Goal: Communication & Community: Answer question/provide support

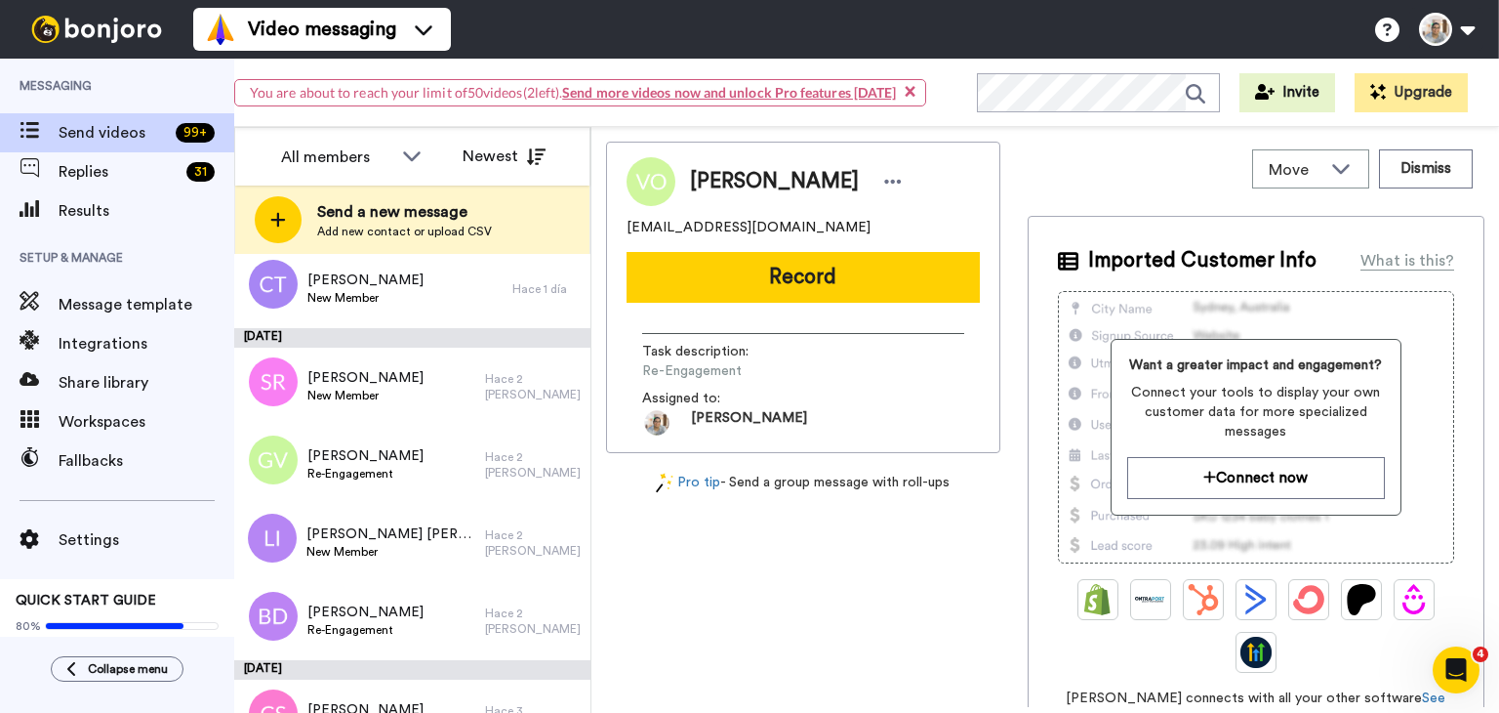
scroll to position [586, 0]
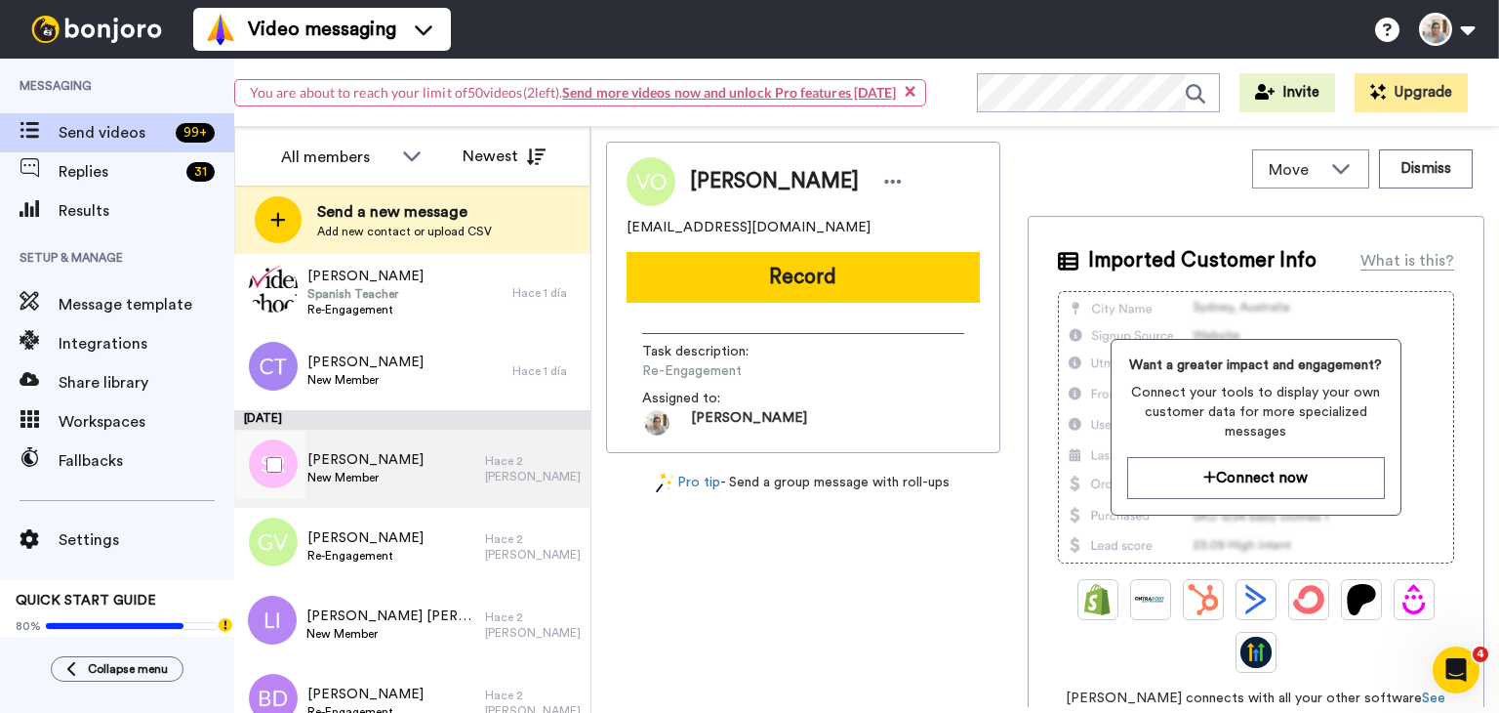
click at [429, 470] on div "Sandra Reyes New Member" at bounding box center [359, 468] width 251 height 78
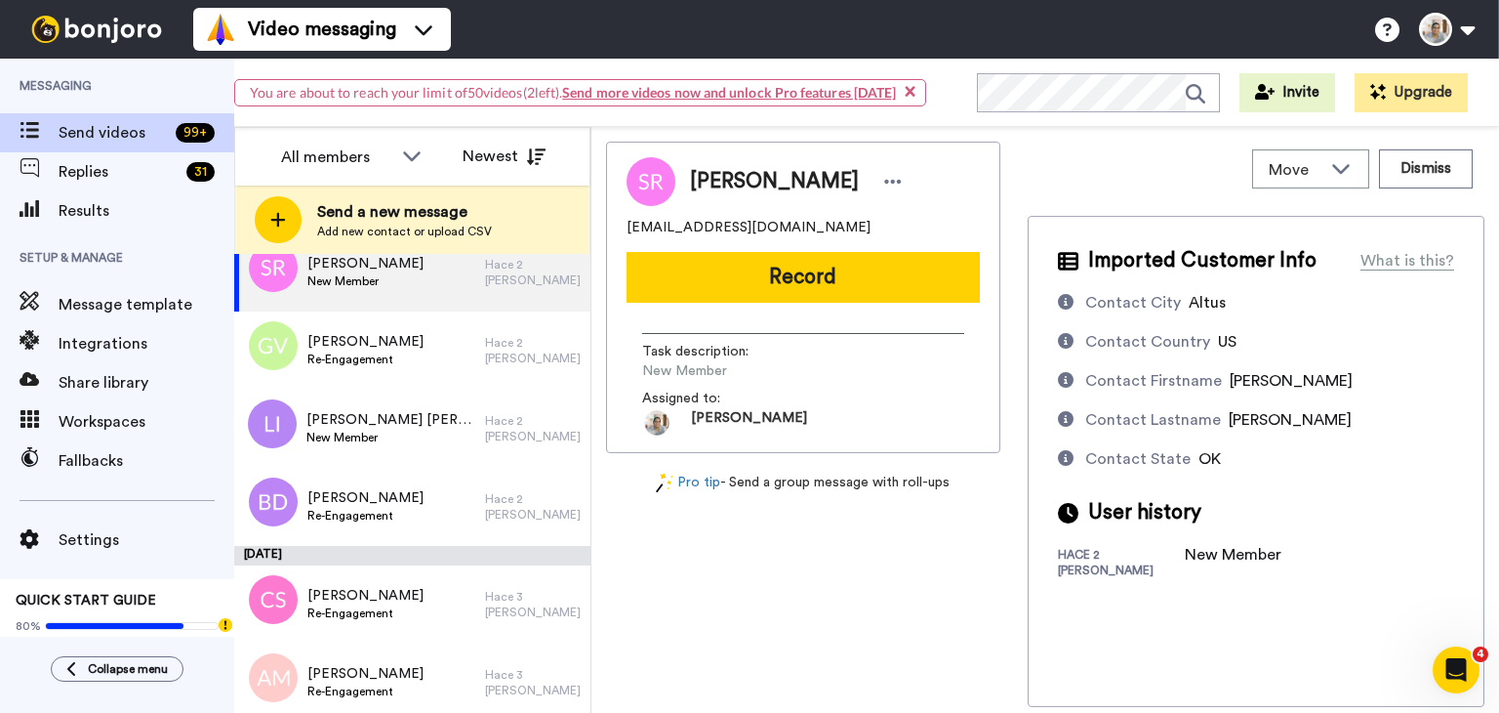
scroll to position [781, 0]
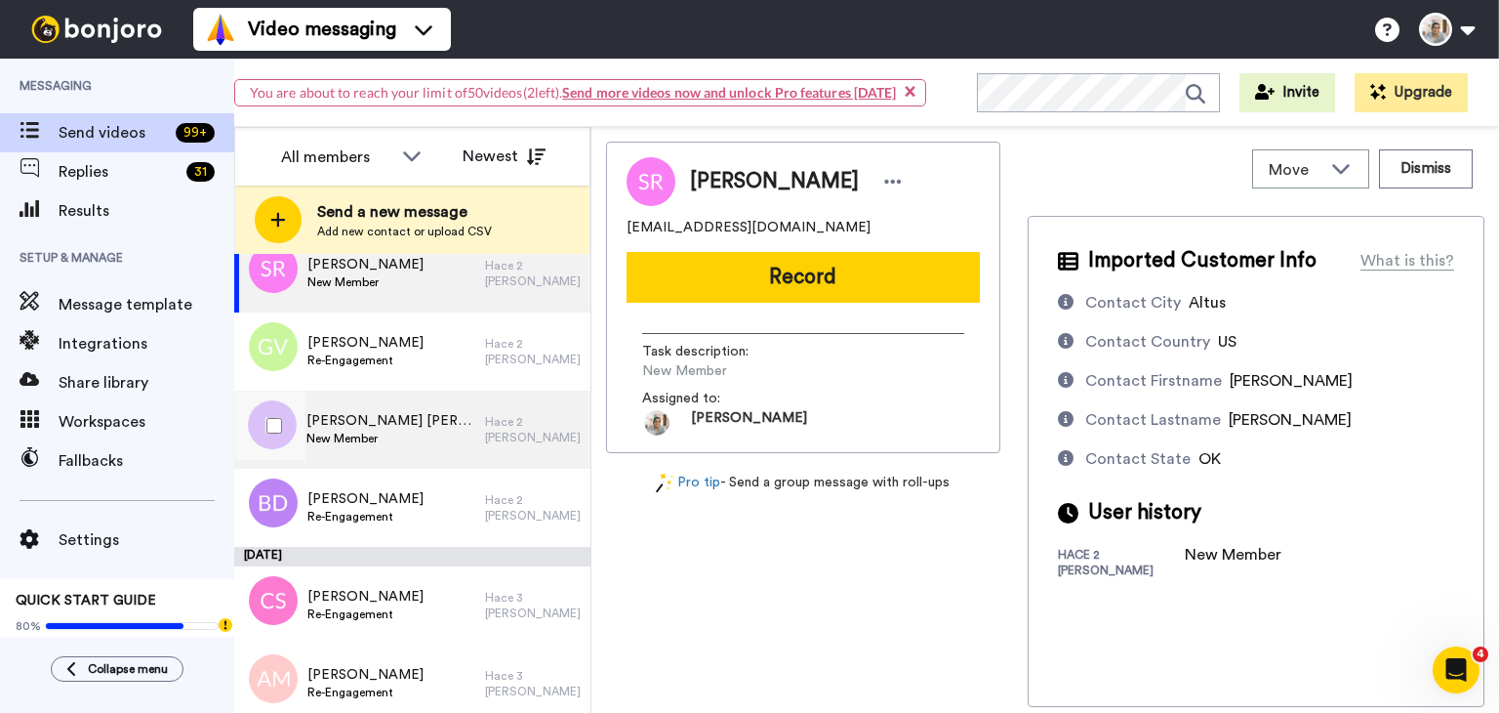
click at [373, 434] on span "New Member" at bounding box center [390, 438] width 169 height 16
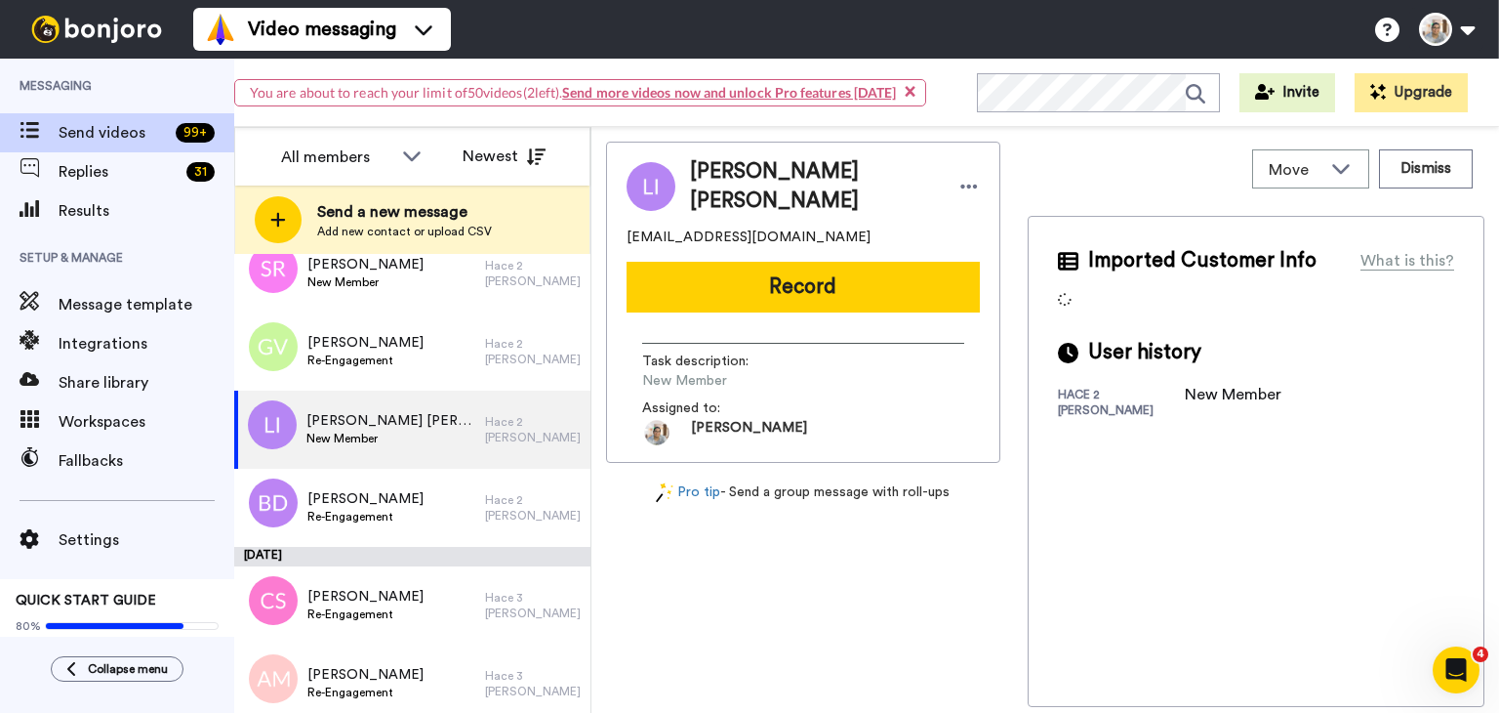
click at [704, 227] on span "lindairisj@yahoo.com" at bounding box center [749, 237] width 244 height 20
copy span "lindairisj@yahoo.com"
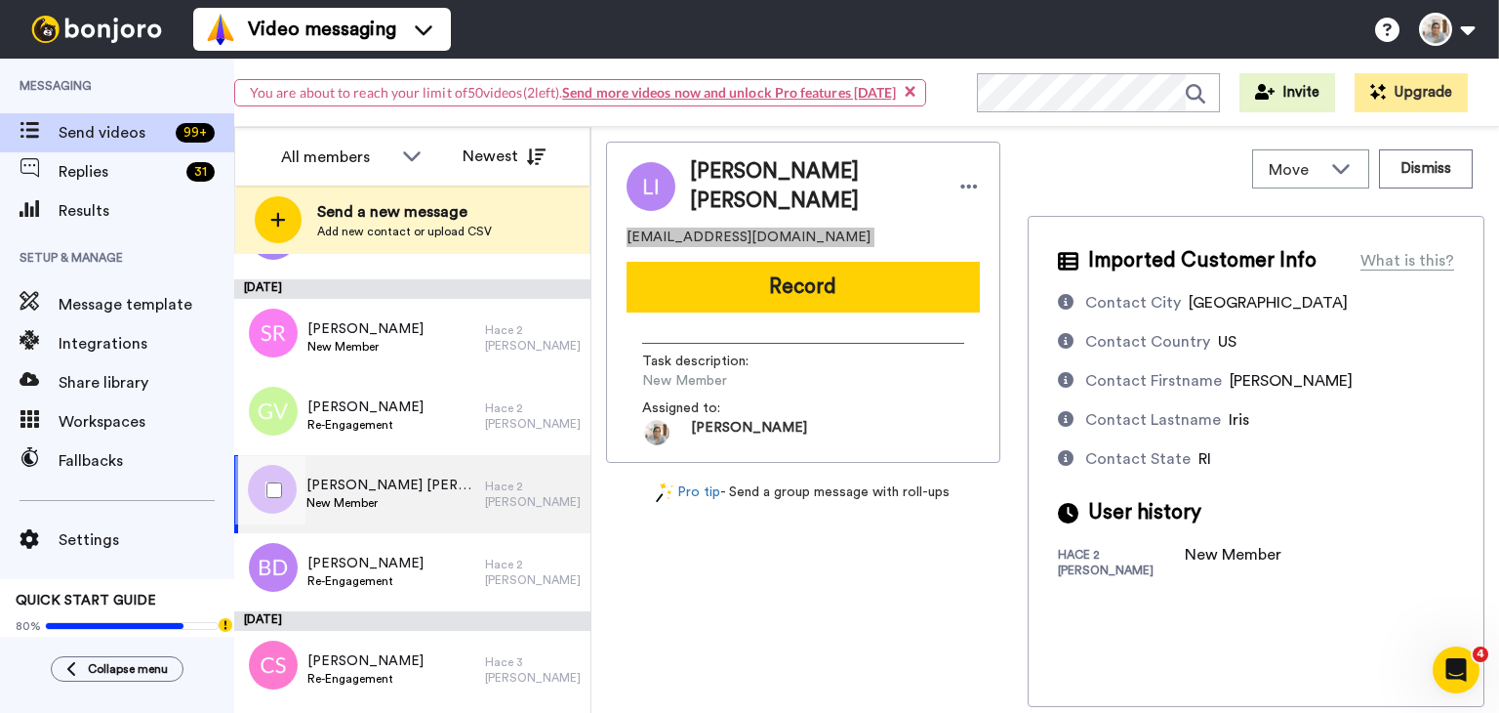
scroll to position [683, 0]
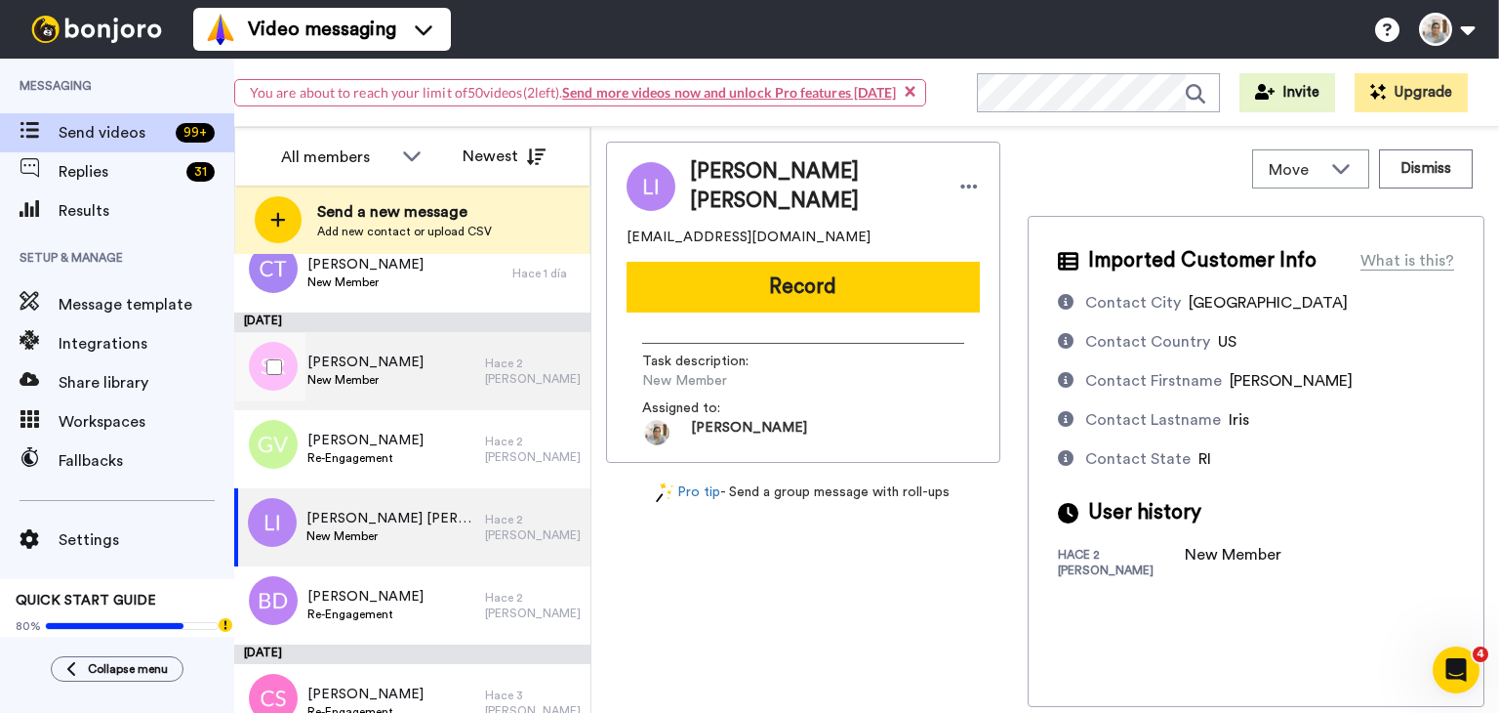
drag, startPoint x: 418, startPoint y: 388, endPoint x: 435, endPoint y: 378, distance: 20.1
click at [418, 388] on div "Sandra Reyes New Member" at bounding box center [359, 371] width 251 height 78
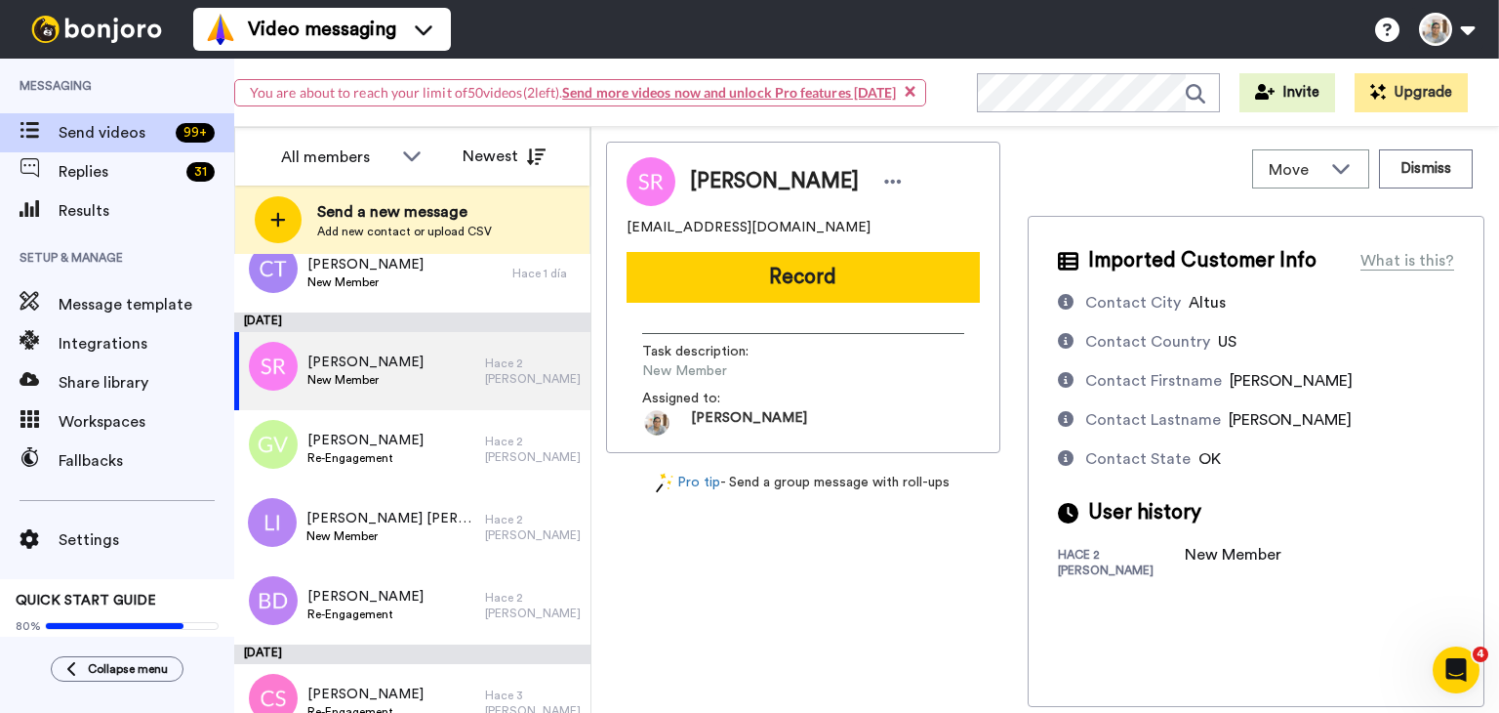
click at [692, 221] on span "perezreyes87@gmail.com" at bounding box center [749, 228] width 244 height 20
copy span "perezreyes87@gmail.com"
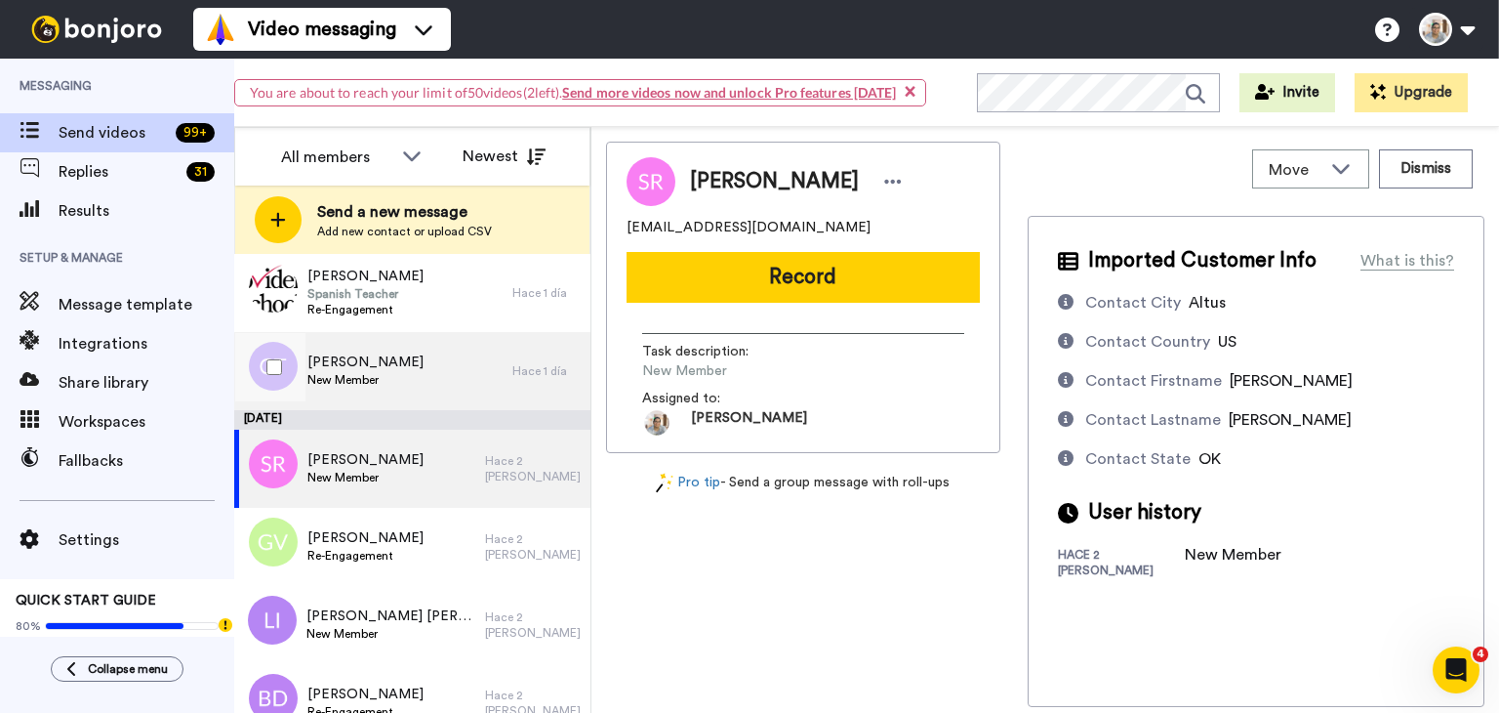
click at [386, 358] on span "[PERSON_NAME]" at bounding box center [365, 362] width 116 height 20
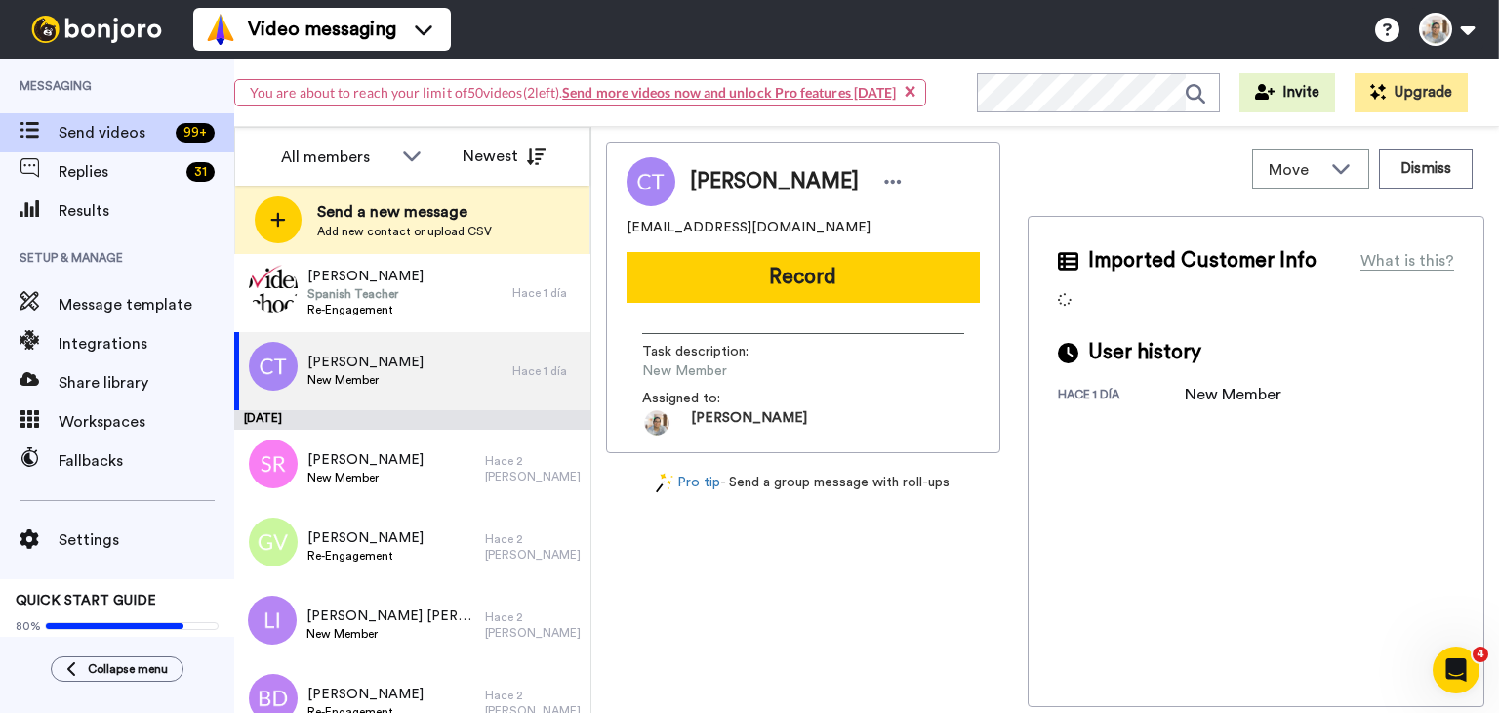
click at [741, 221] on span "mrsterrell1984@gmail.com" at bounding box center [749, 228] width 244 height 20
copy span "mrsterrell1984@gmail.com"
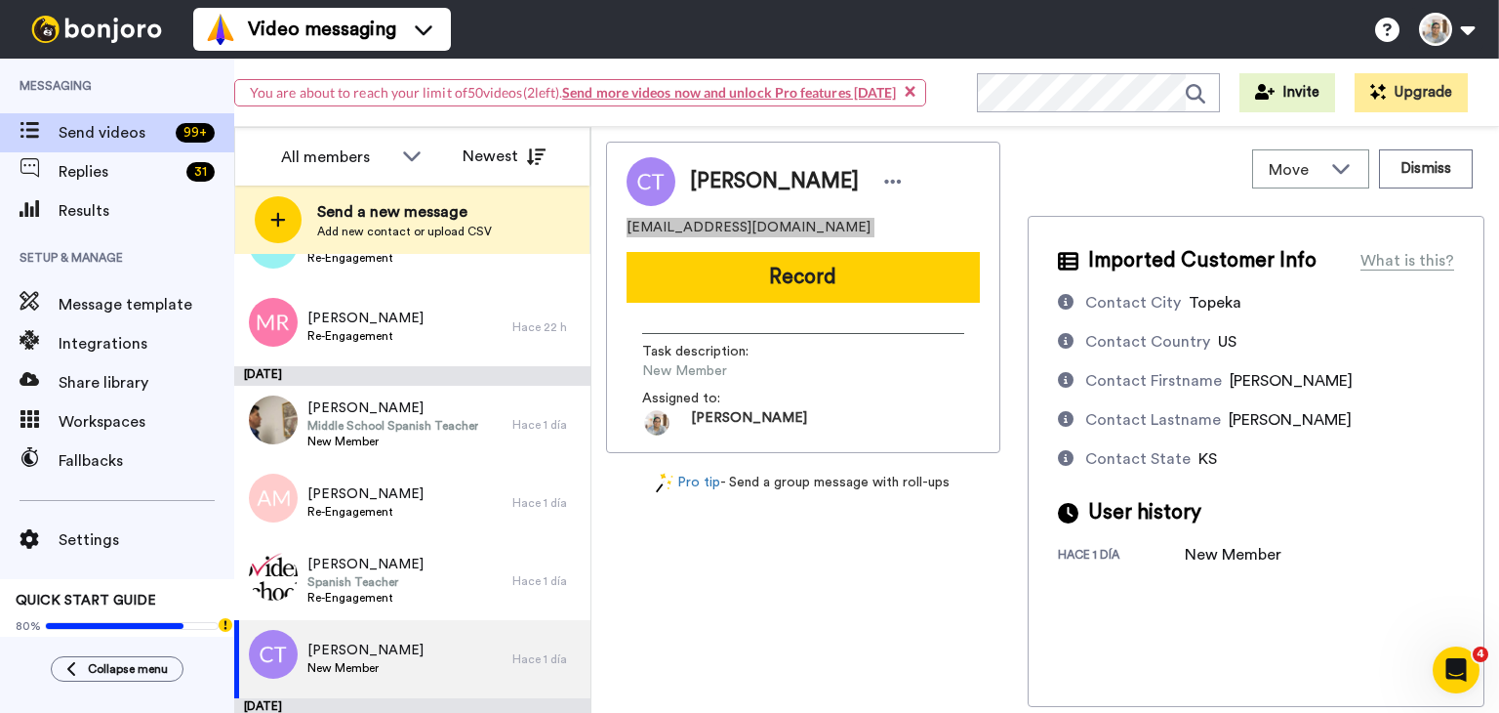
scroll to position [293, 0]
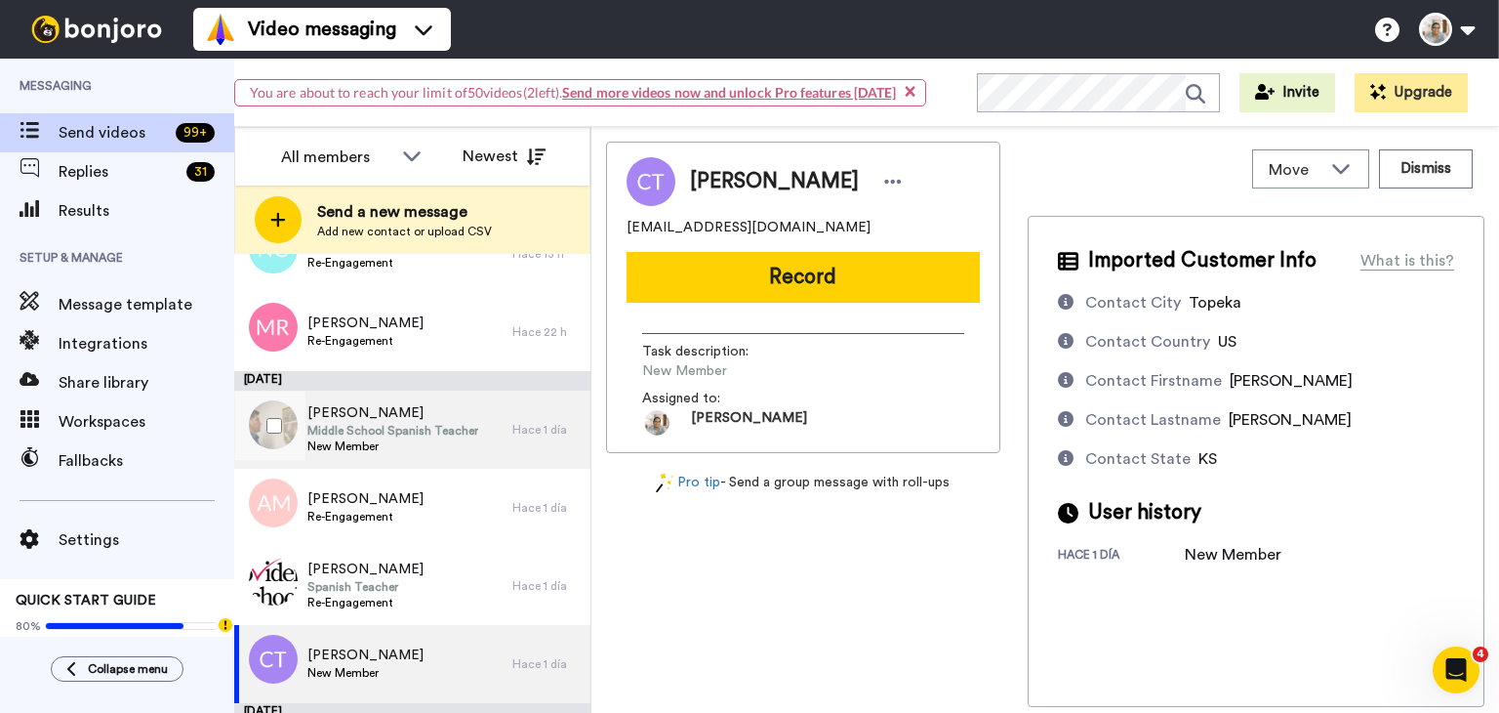
click at [412, 418] on span "[PERSON_NAME]" at bounding box center [392, 413] width 171 height 20
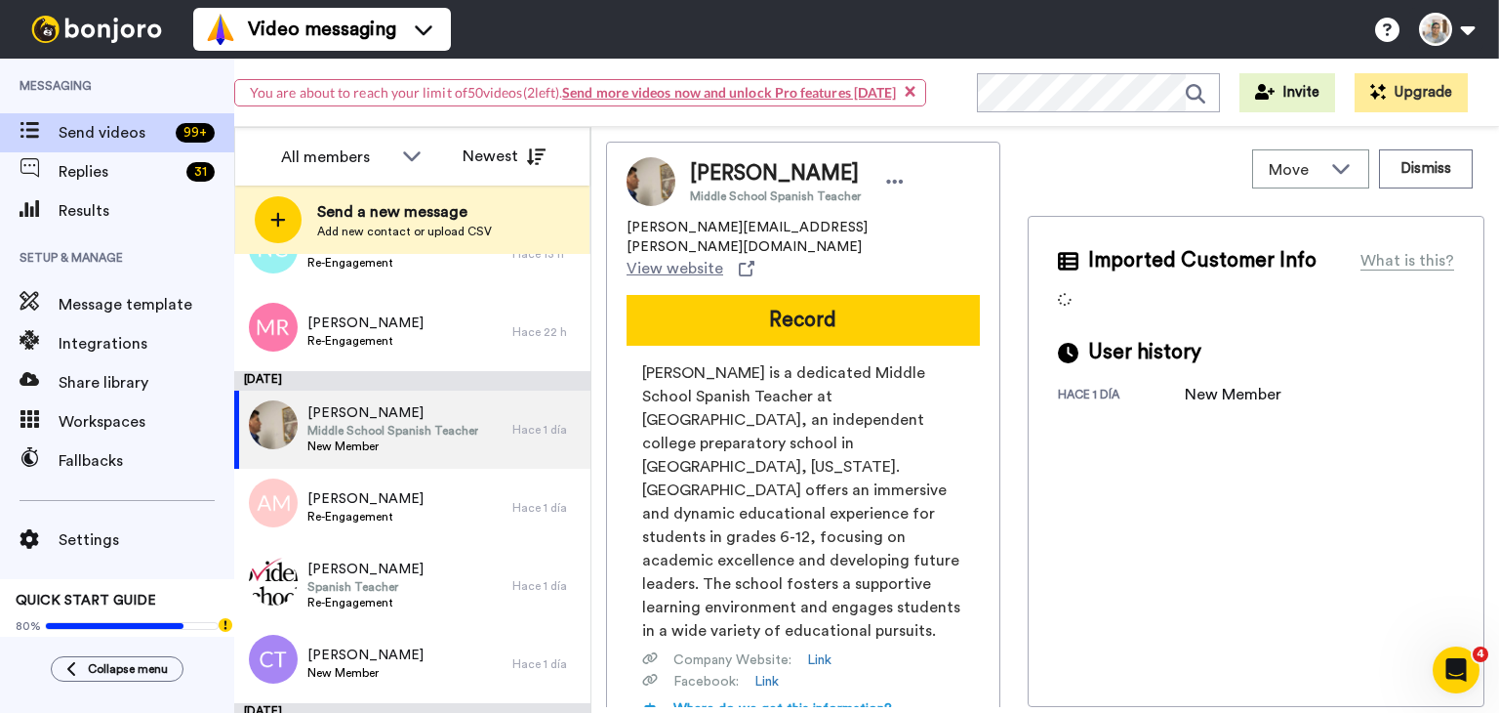
click at [736, 174] on span "[PERSON_NAME]" at bounding box center [775, 173] width 171 height 29
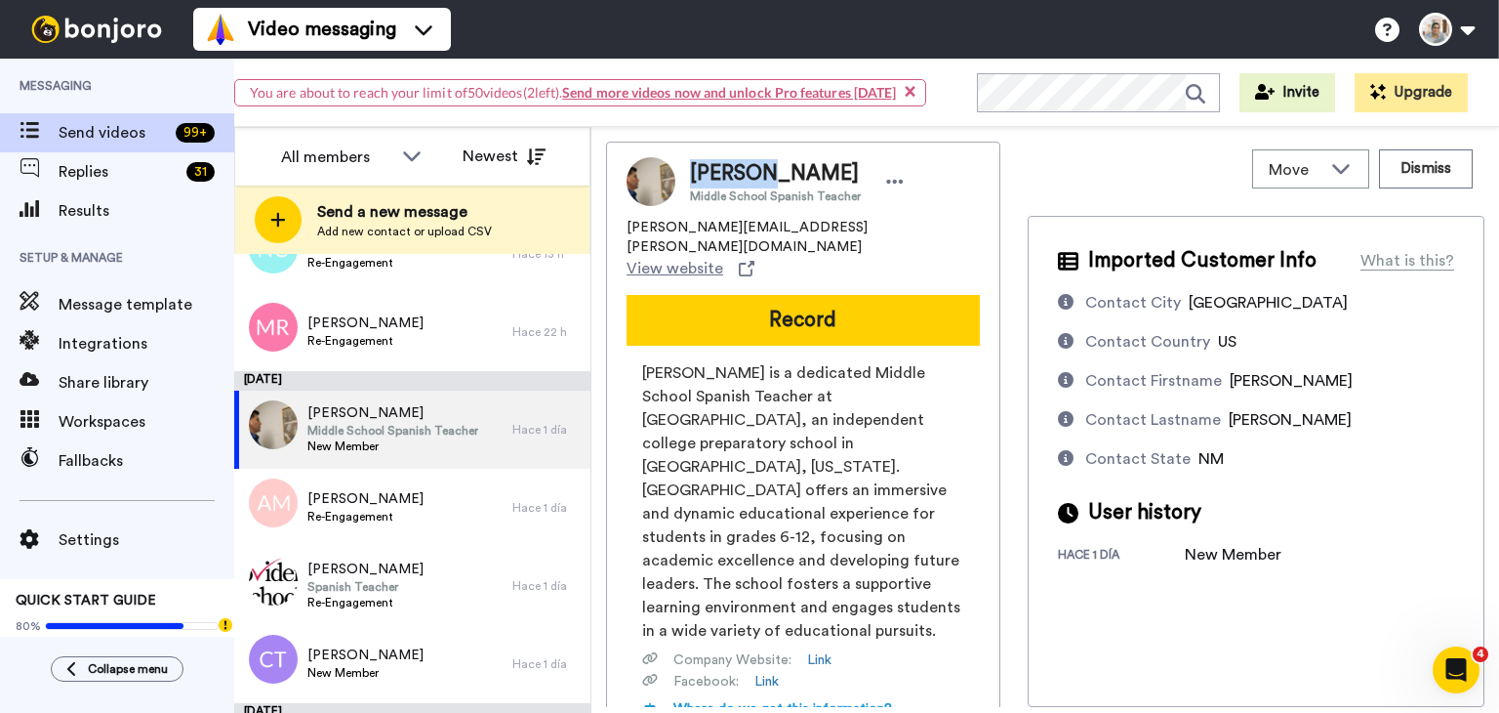
click at [736, 174] on span "[PERSON_NAME]" at bounding box center [775, 173] width 171 height 29
click at [716, 226] on span "victor.pacheco@bosqueschool.org" at bounding box center [803, 237] width 353 height 39
copy span "victor.pacheco@bosqueschool.org"
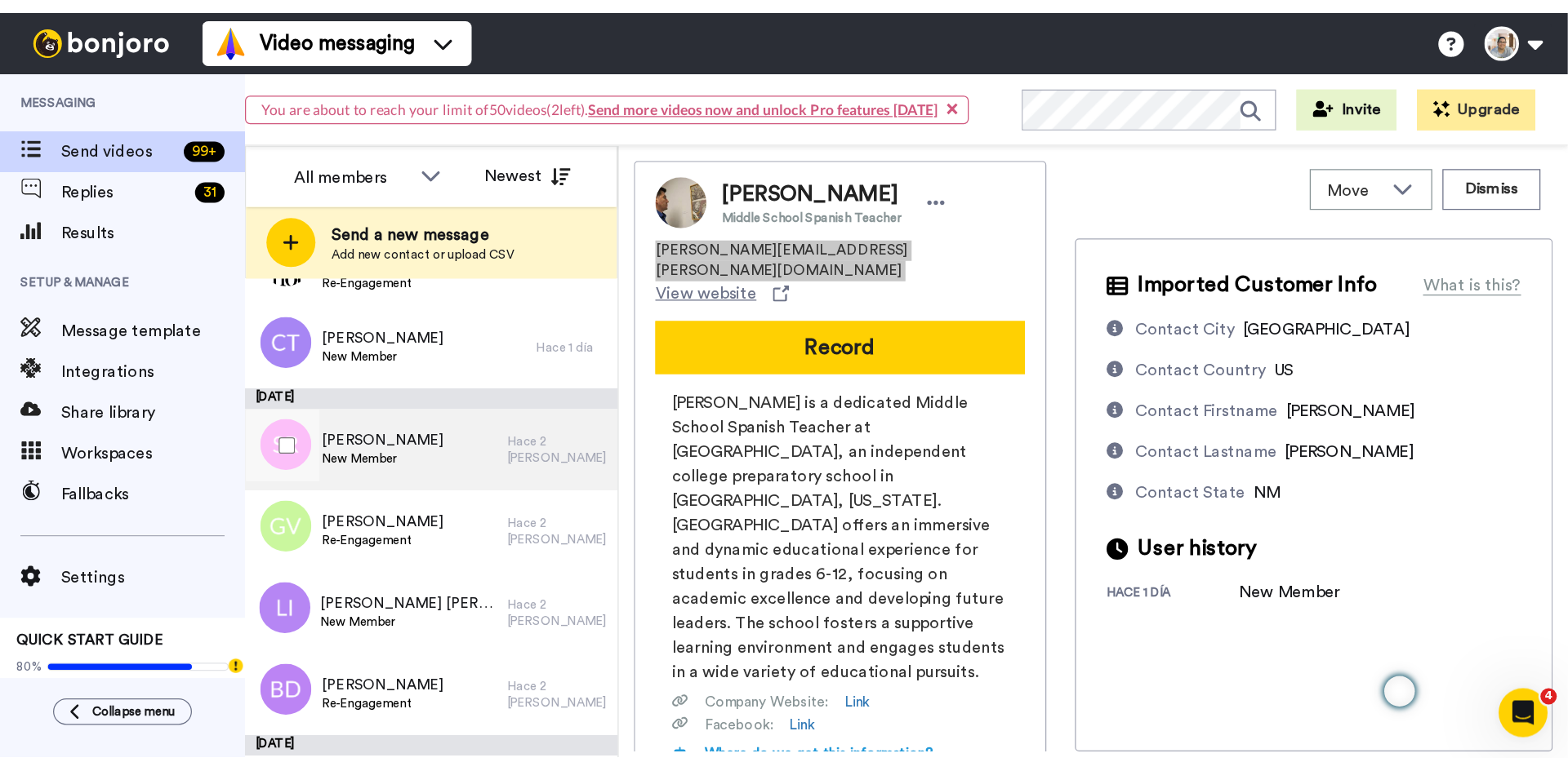
scroll to position [571, 0]
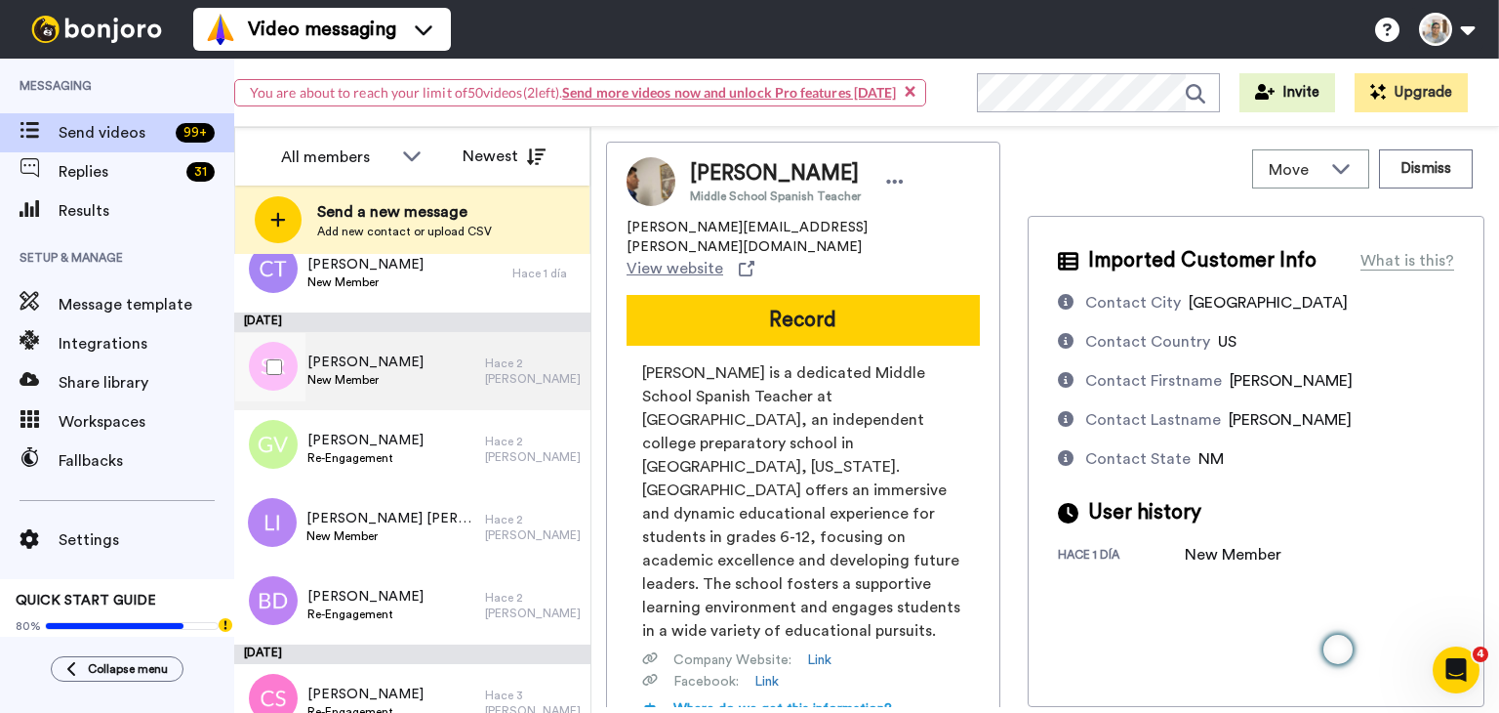
click at [367, 360] on span "Sandra Reyes" at bounding box center [365, 362] width 116 height 20
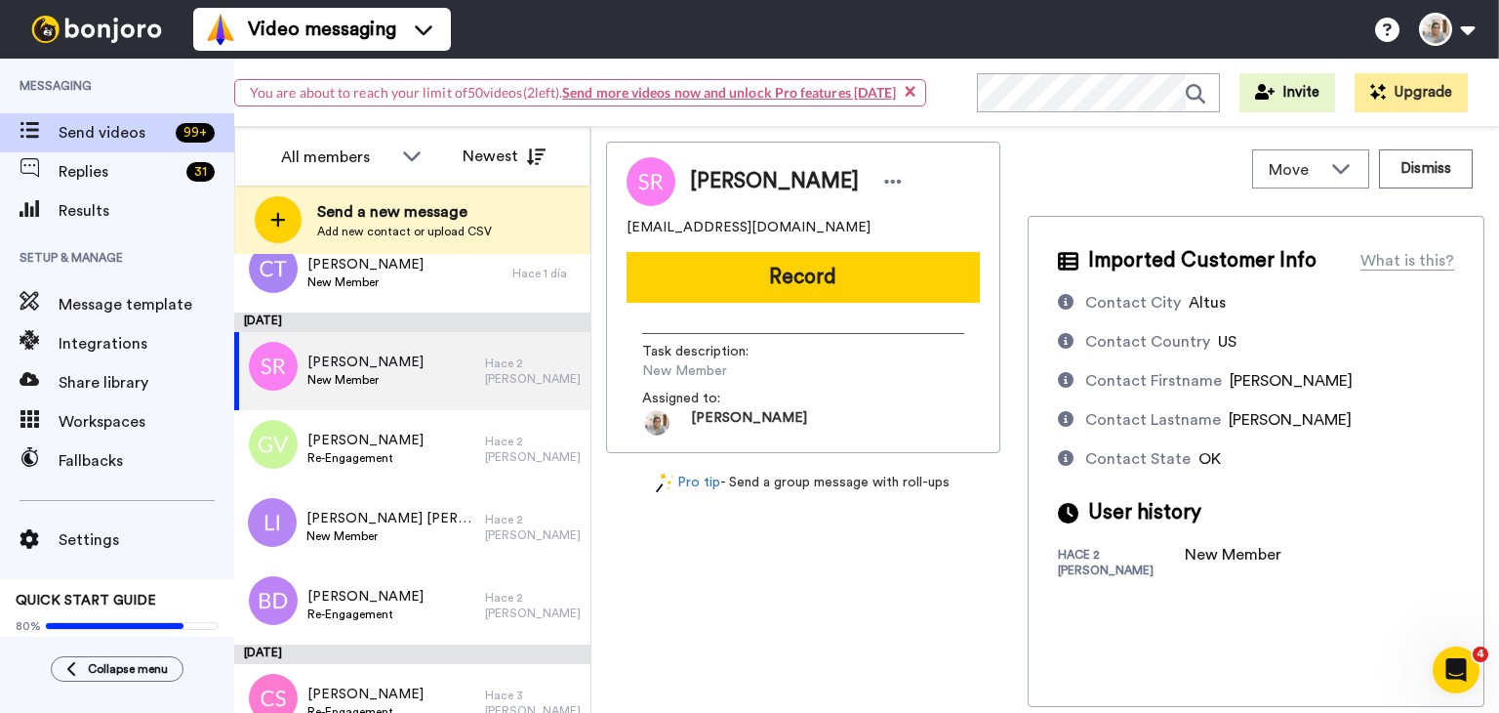
click at [694, 227] on span "perezreyes87@gmail.com" at bounding box center [749, 228] width 244 height 20
copy span "perezreyes87@gmail.com"
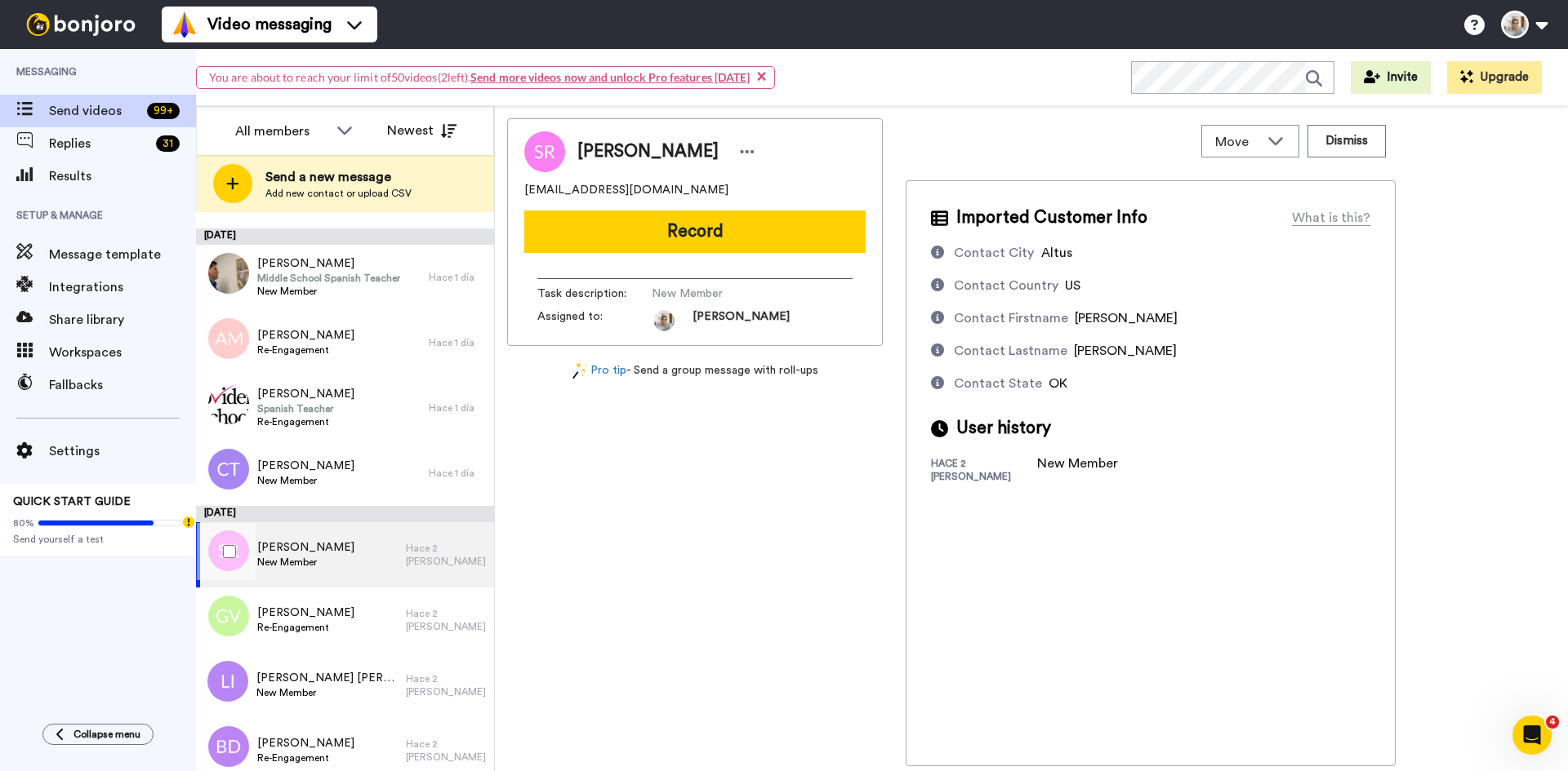
scroll to position [408, 0]
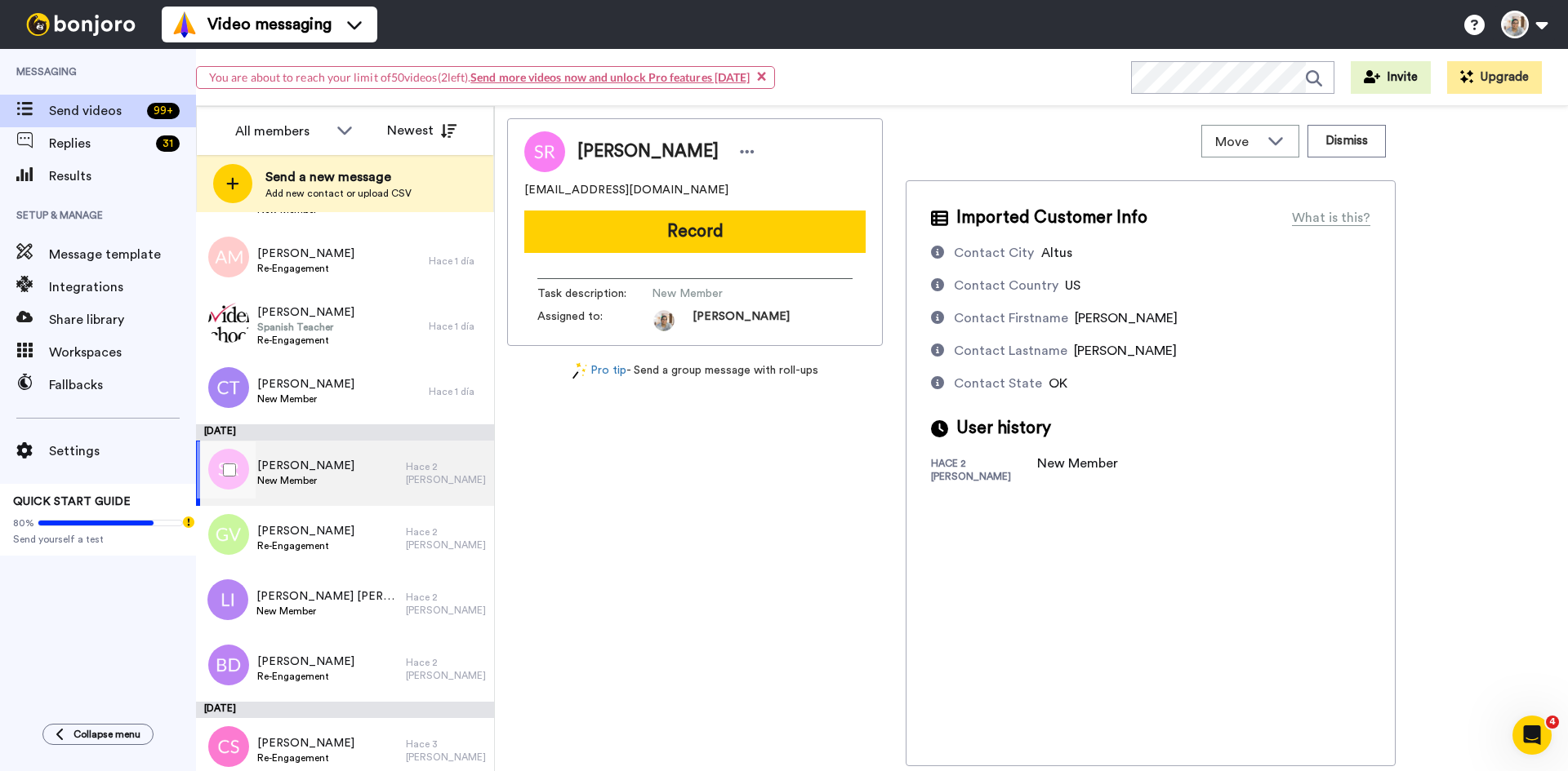
click at [339, 479] on div "Sandra Reyes New Member" at bounding box center [300, 473] width 210 height 65
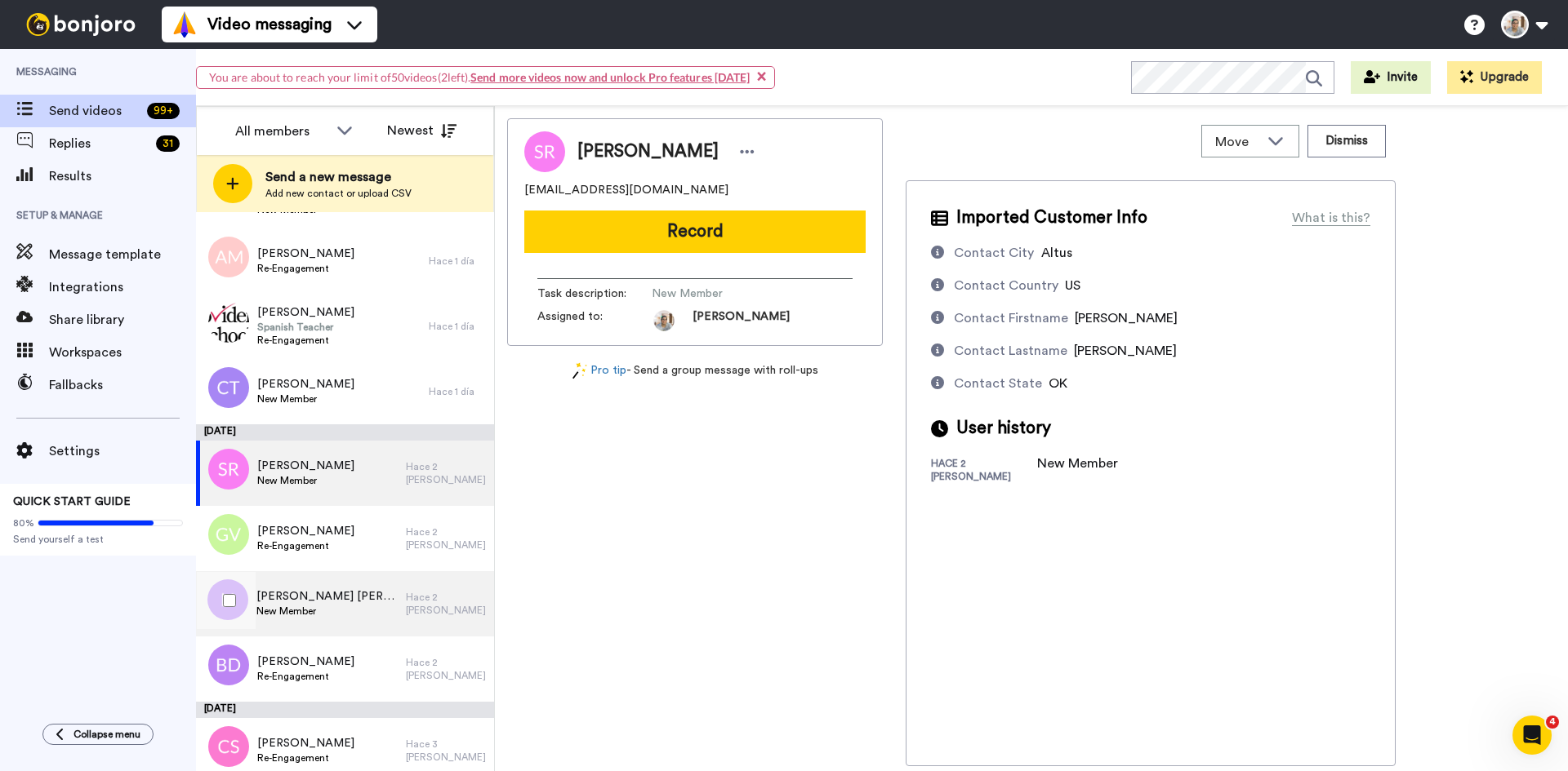
click at [299, 595] on span "New Member" at bounding box center [326, 611] width 141 height 13
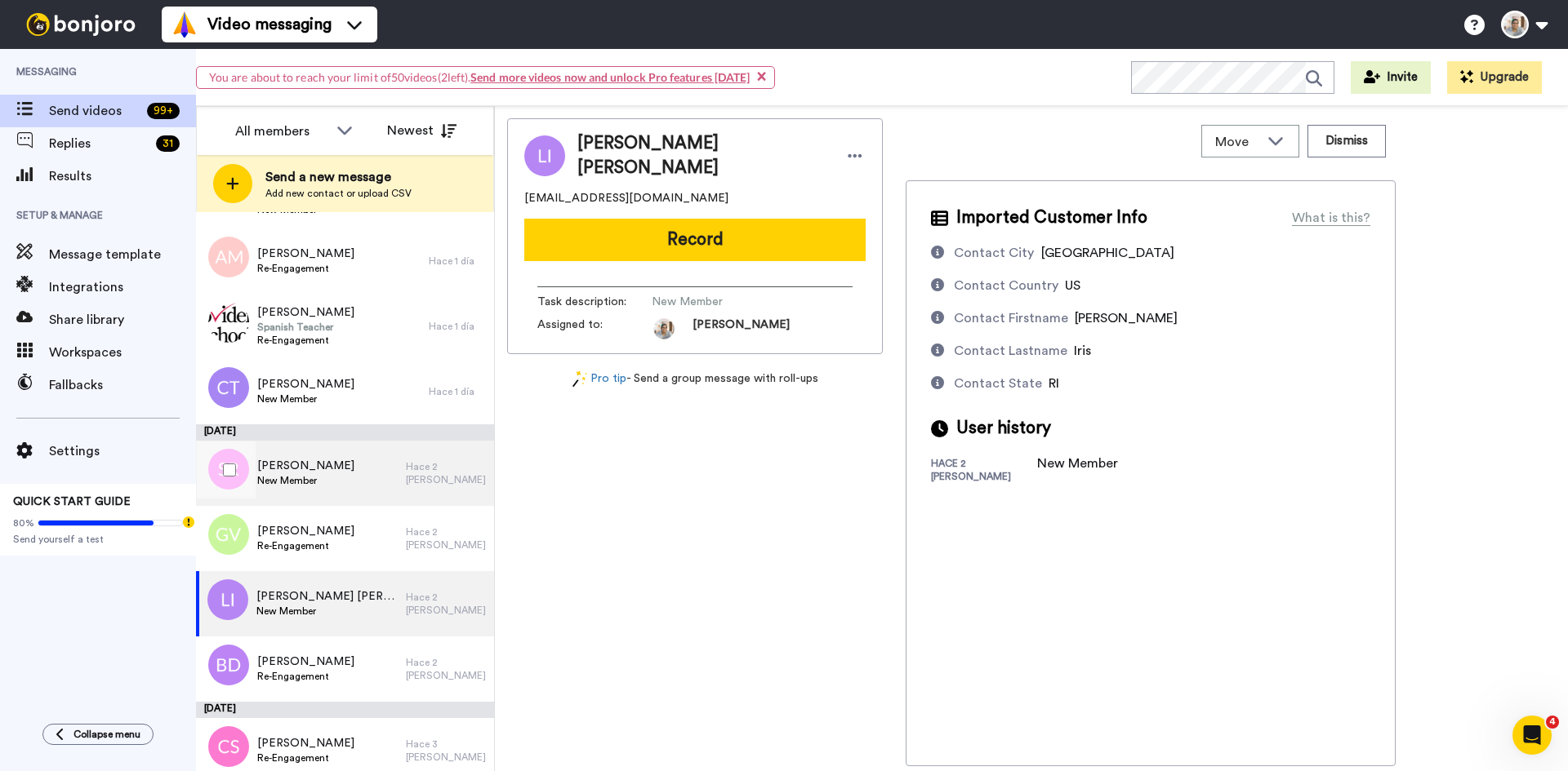
click at [335, 472] on div "Sandra Reyes New Member" at bounding box center [300, 473] width 210 height 65
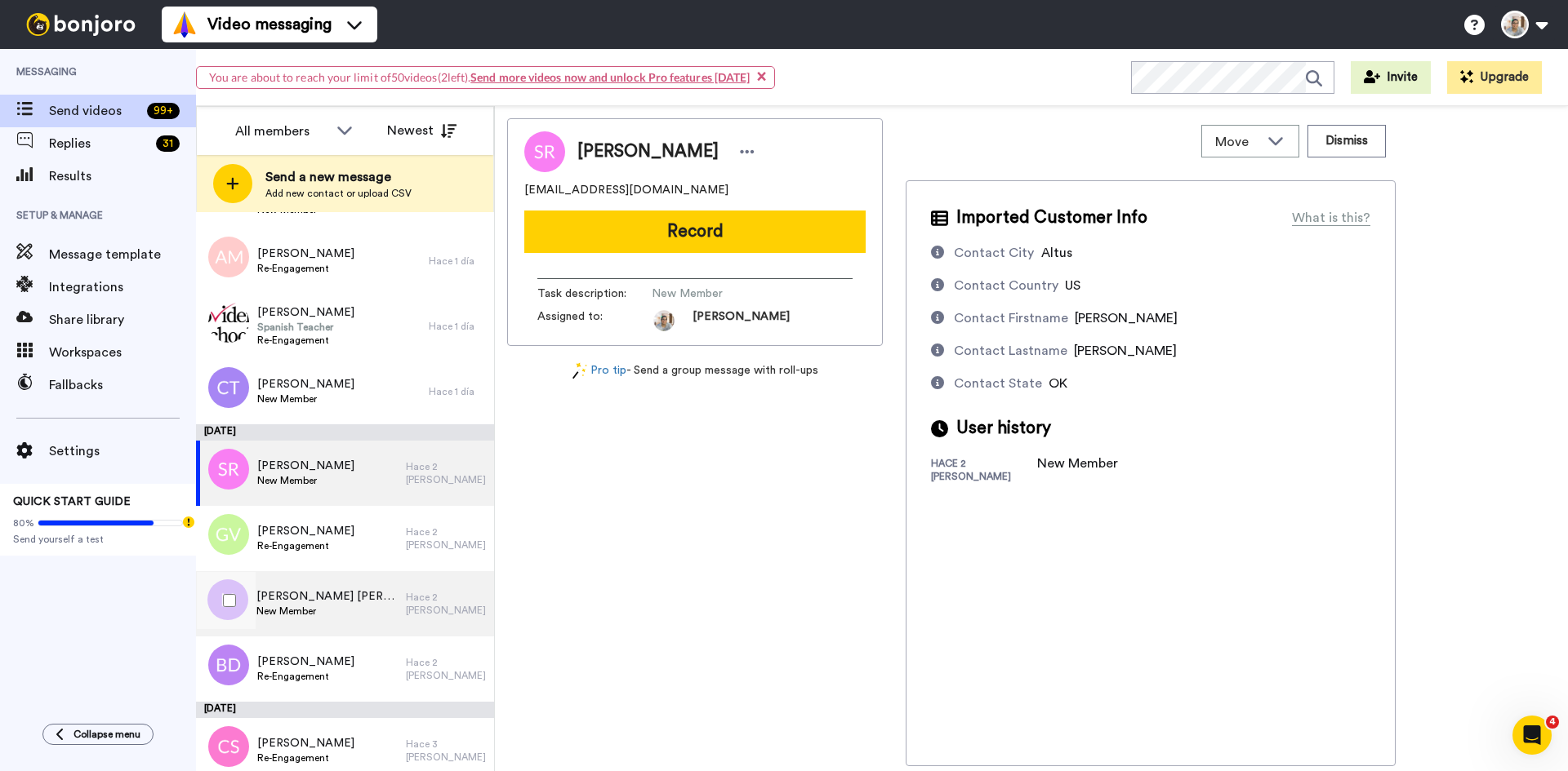
click at [377, 595] on div "Linda Iris New Member" at bounding box center [300, 604] width 210 height 65
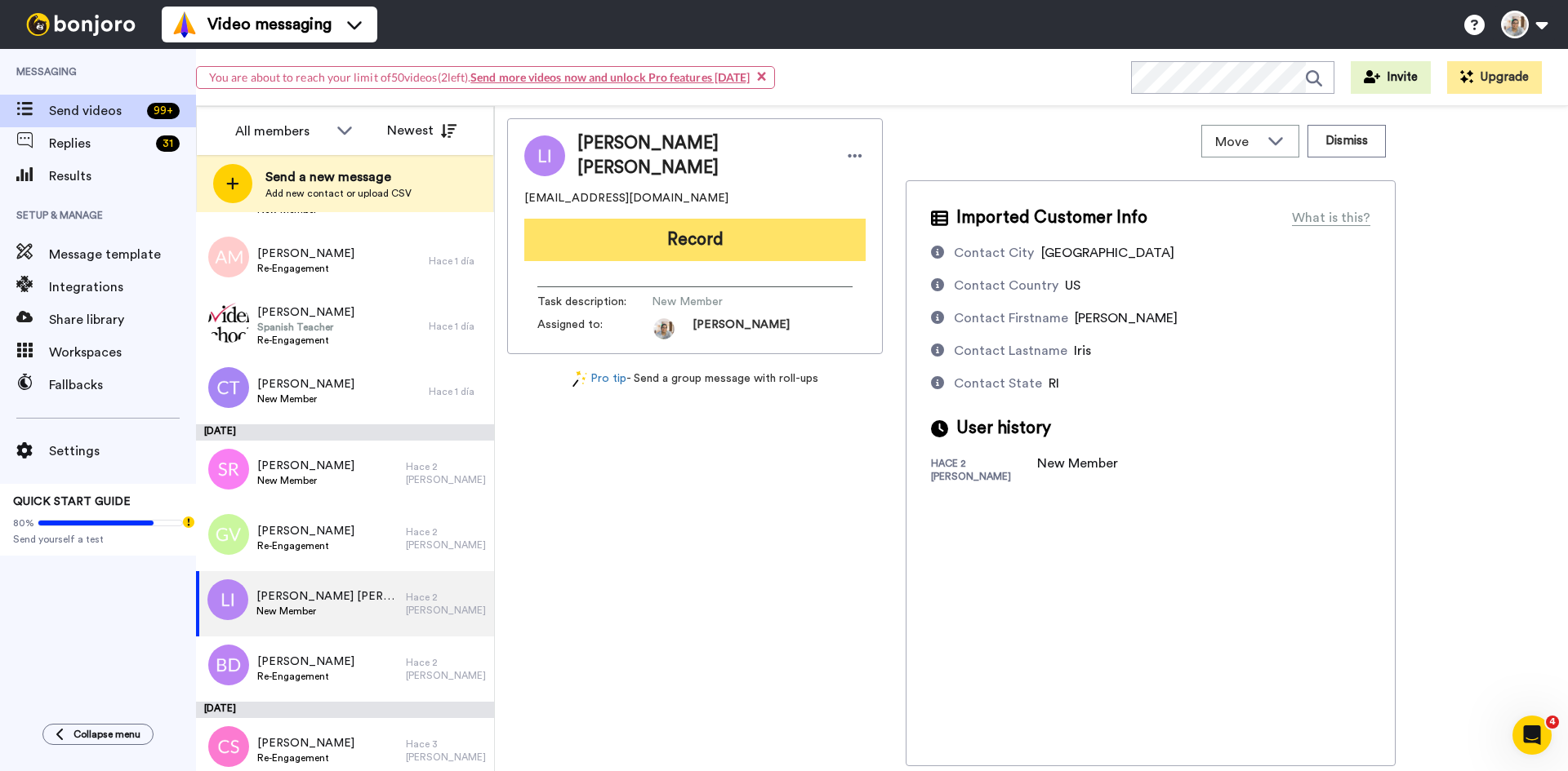
click at [747, 237] on button "Record" at bounding box center [695, 240] width 341 height 43
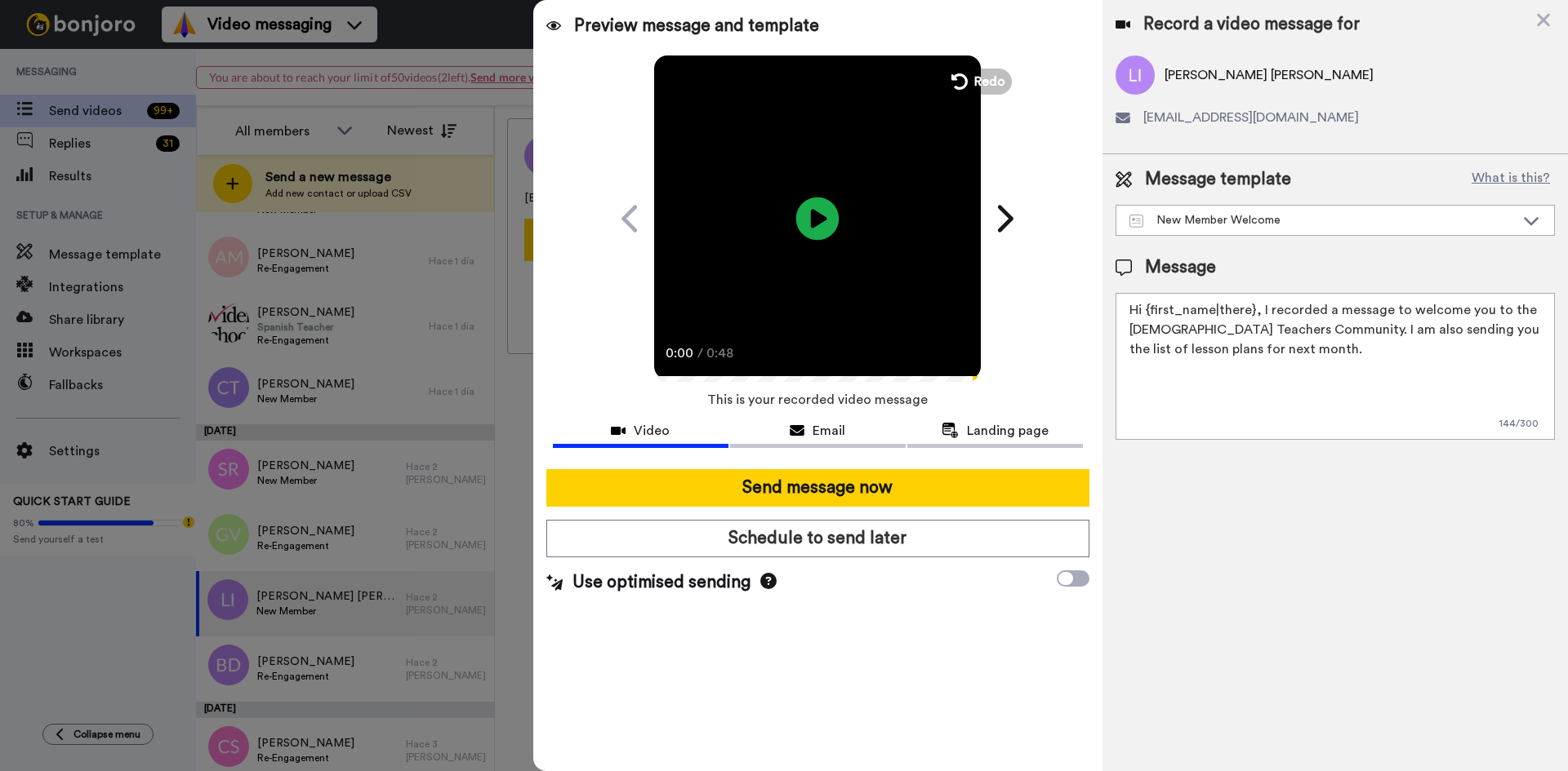
click at [830, 226] on icon at bounding box center [818, 218] width 44 height 43
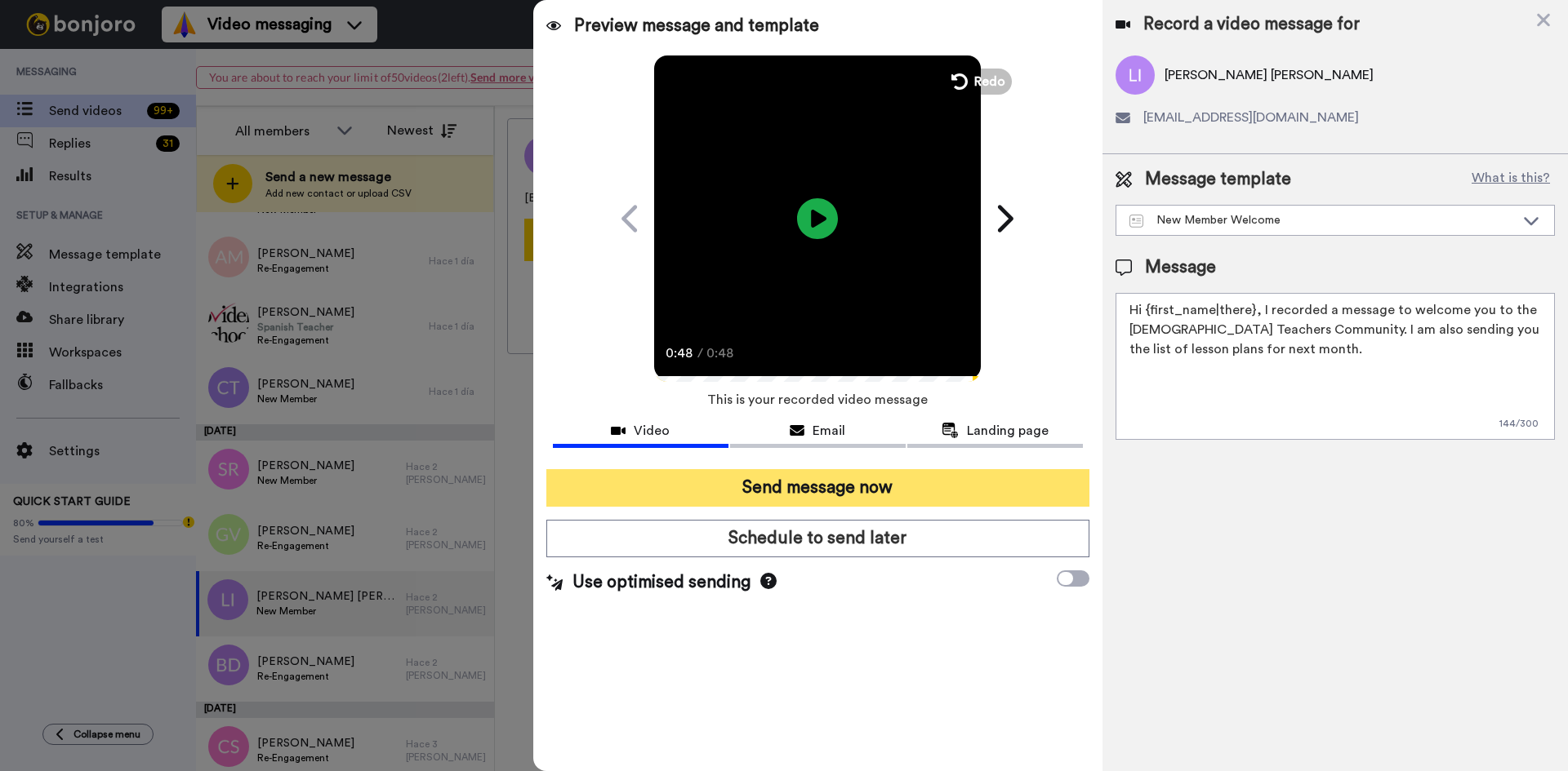
click at [779, 493] on button "Send message now" at bounding box center [817, 488] width 543 height 38
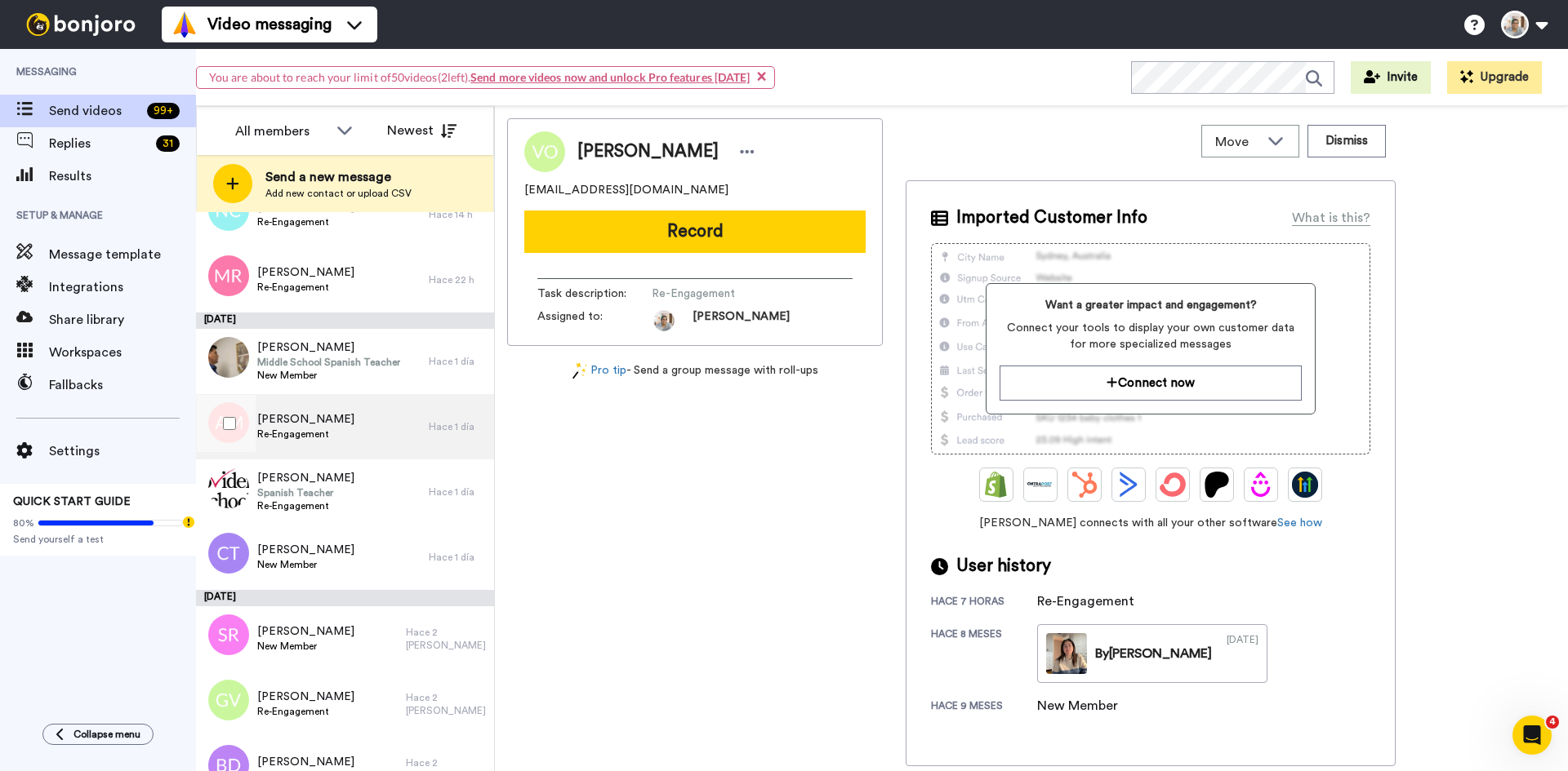
scroll to position [245, 0]
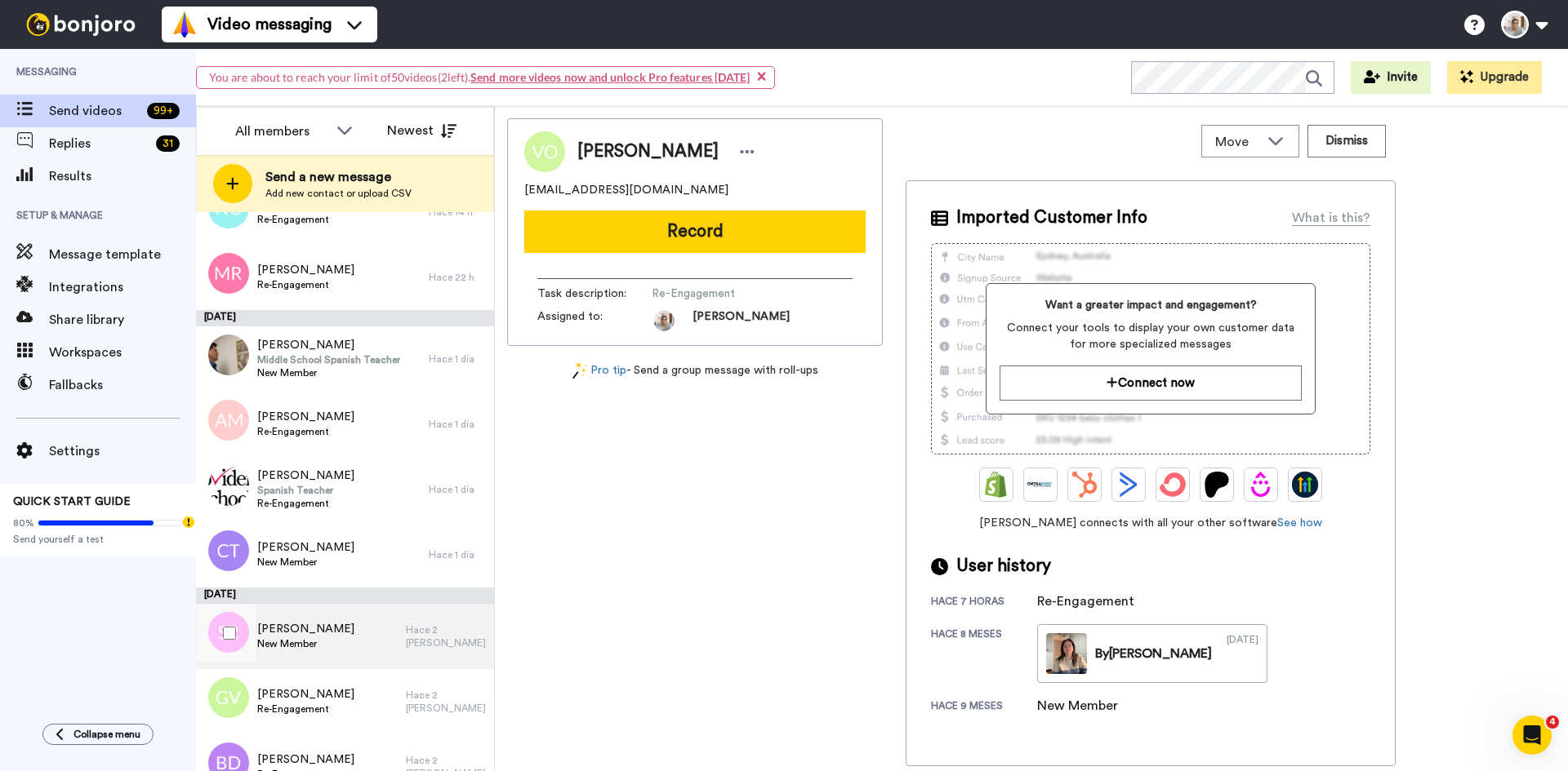
click at [344, 633] on div "Sandra Reyes New Member" at bounding box center [300, 636] width 210 height 65
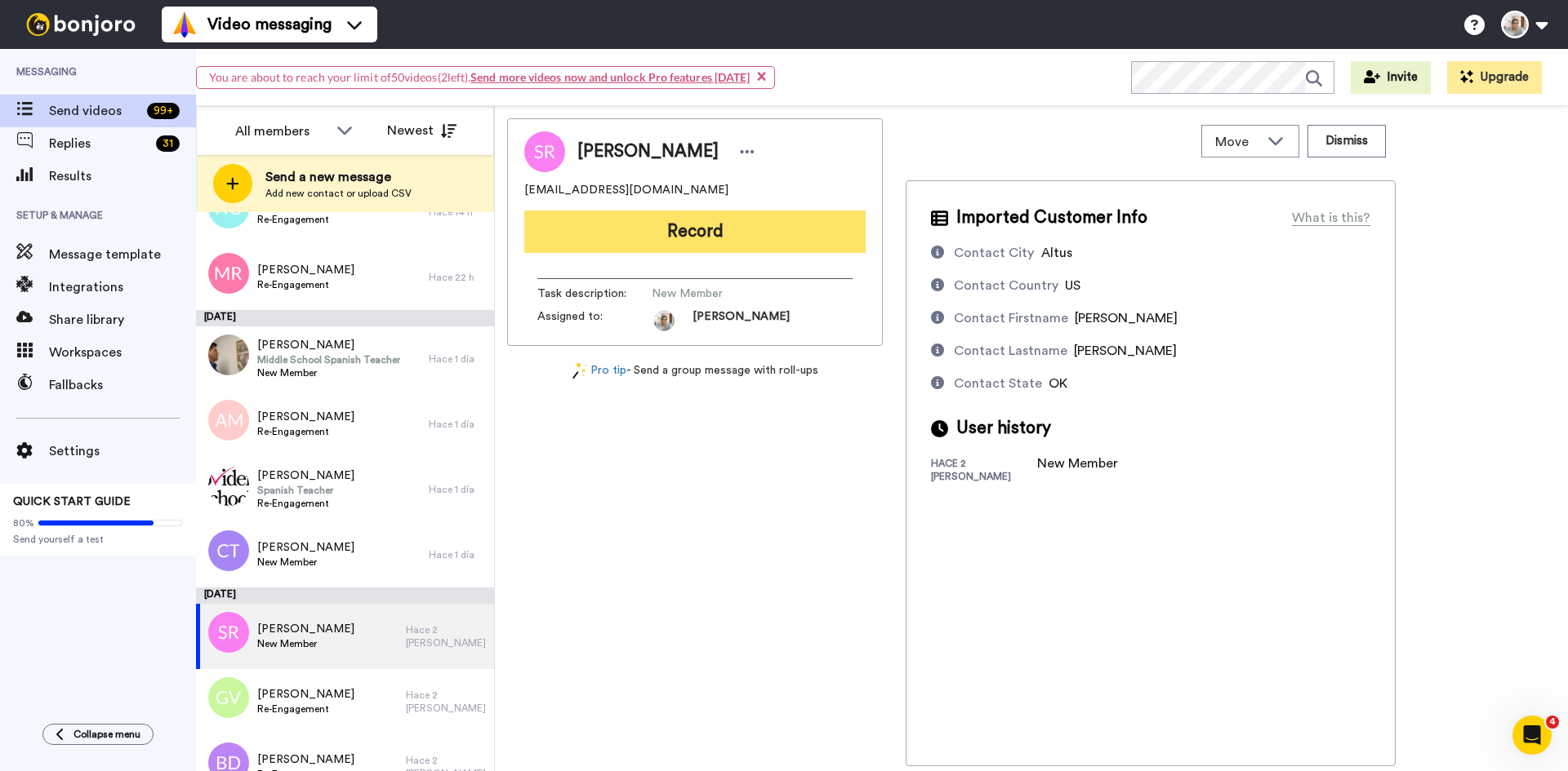
click at [722, 222] on button "Record" at bounding box center [695, 232] width 341 height 43
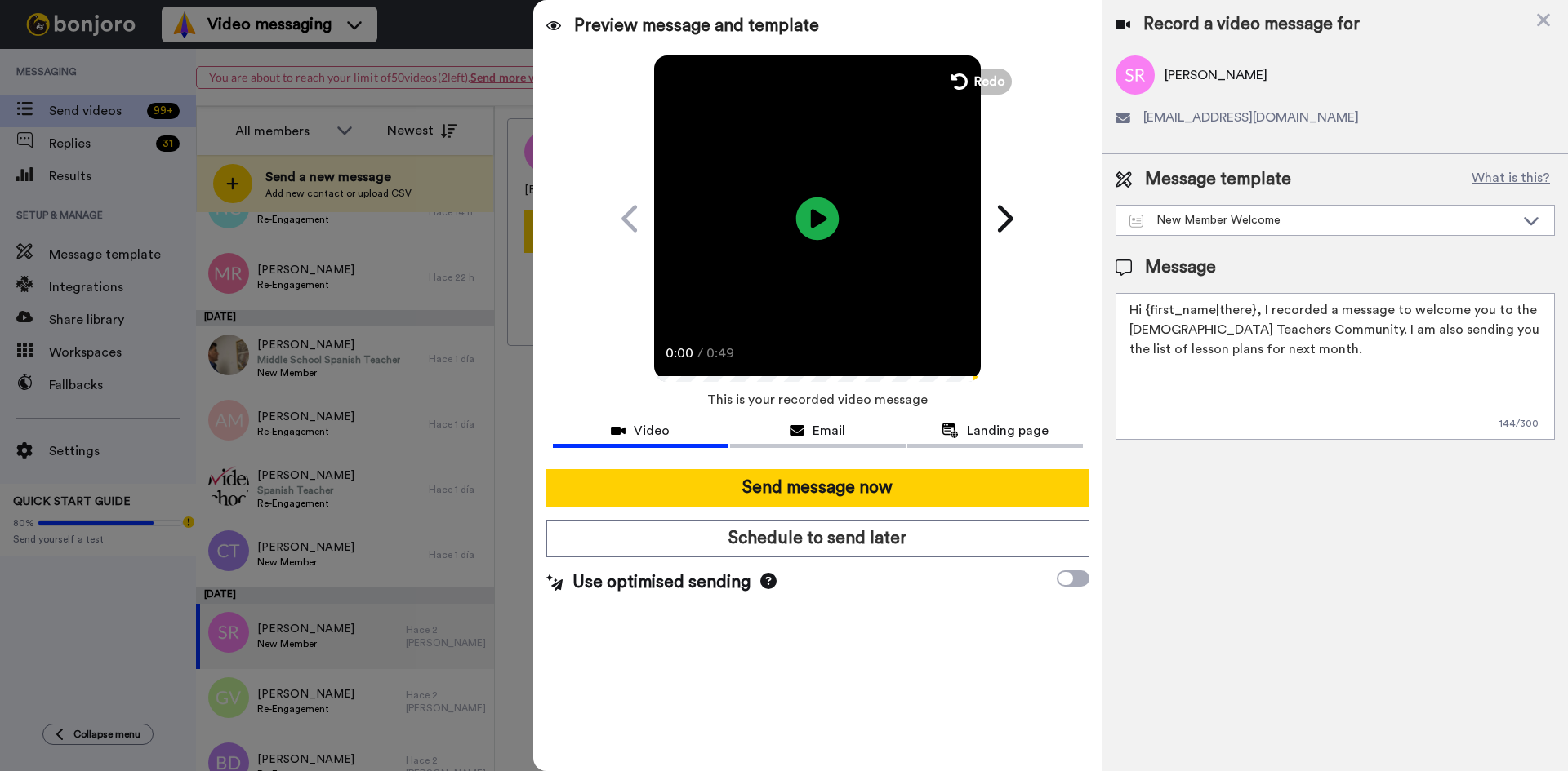
click at [818, 229] on icon at bounding box center [818, 218] width 44 height 43
click at [988, 84] on span "Redo" at bounding box center [991, 80] width 34 height 21
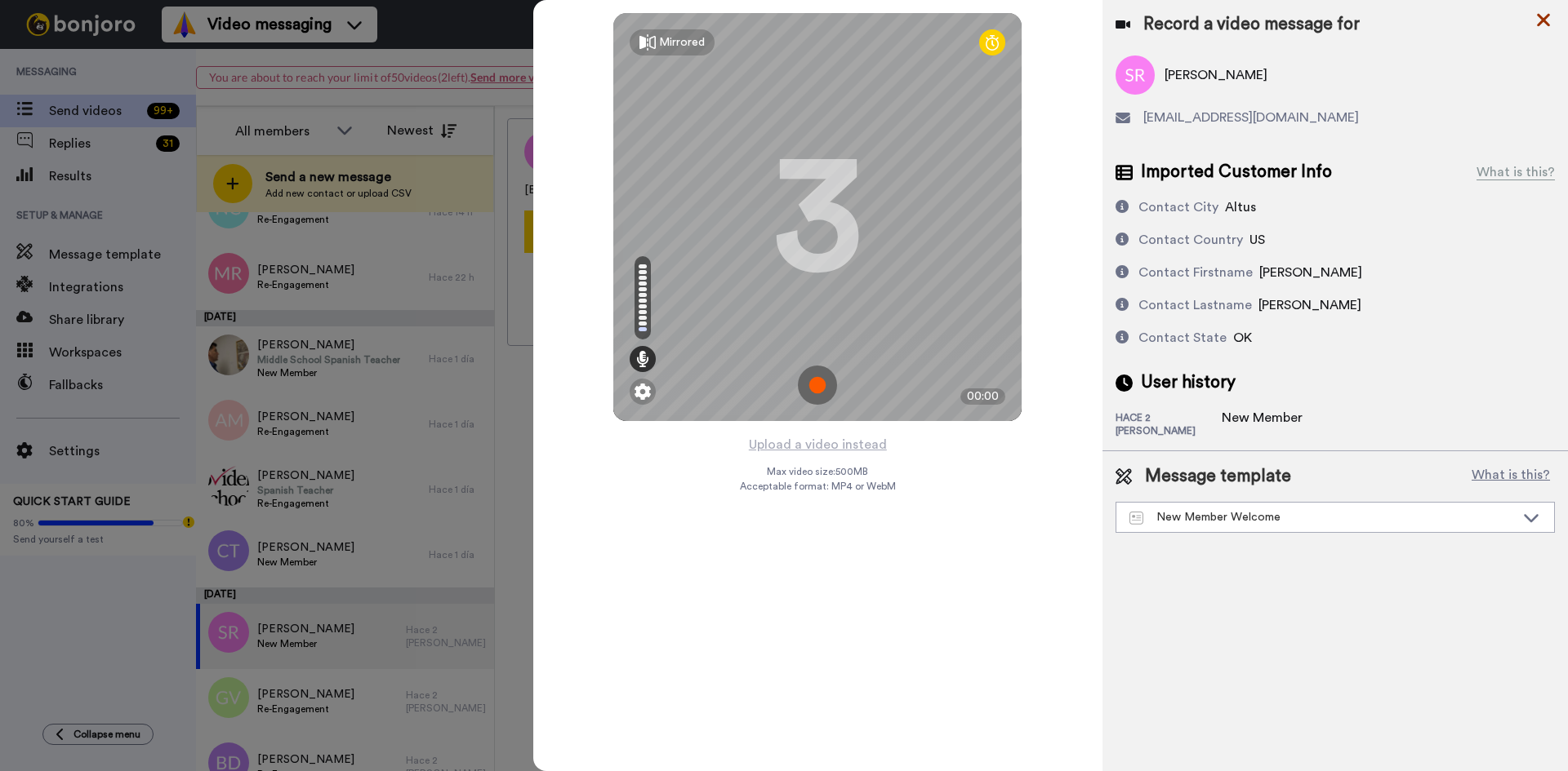
click at [1548, 17] on icon at bounding box center [1544, 21] width 13 height 13
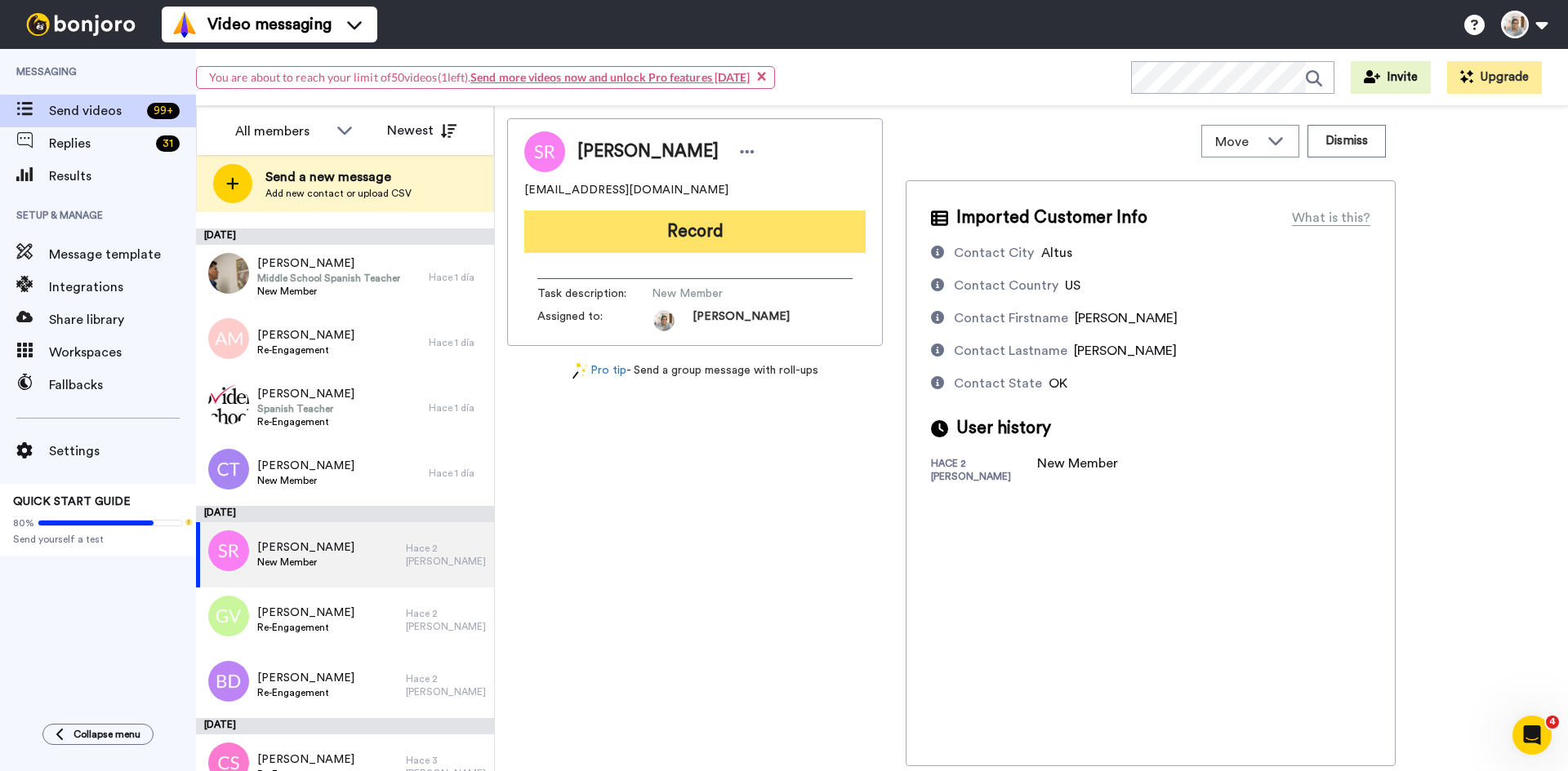
drag, startPoint x: 698, startPoint y: 243, endPoint x: 499, endPoint y: 188, distance: 206.5
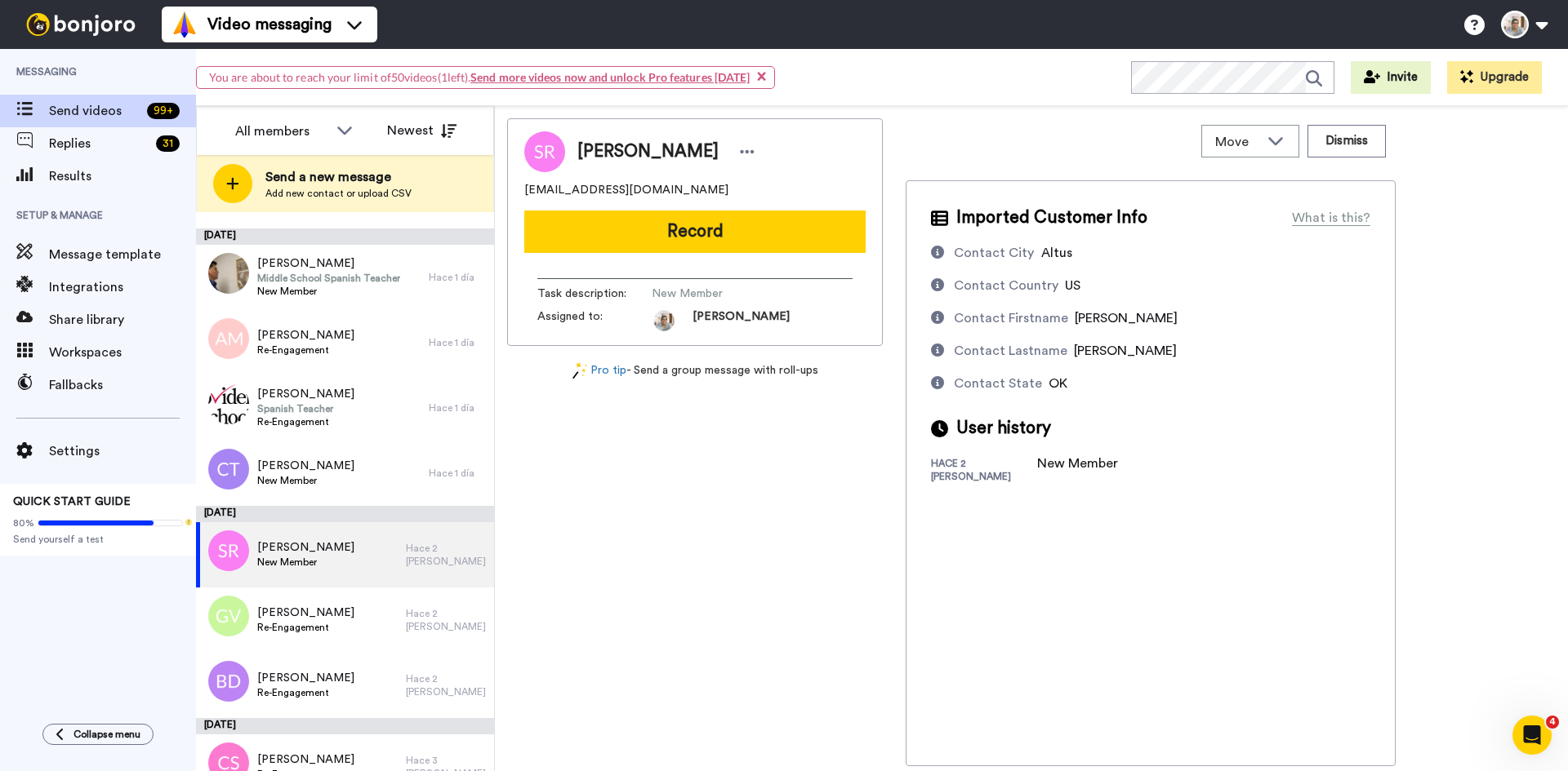
click at [698, 243] on button "Record" at bounding box center [695, 232] width 341 height 43
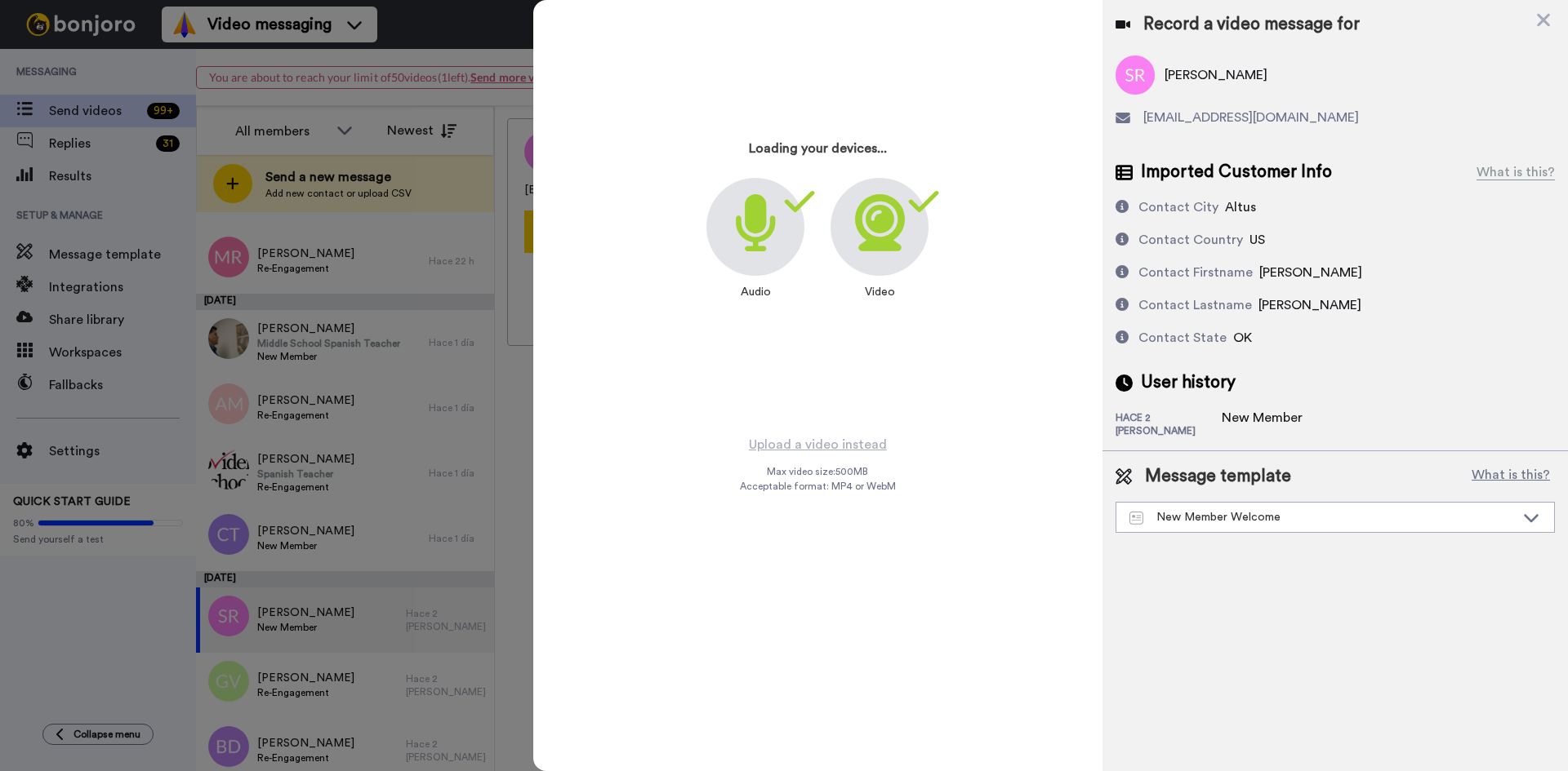
scroll to position [392, 0]
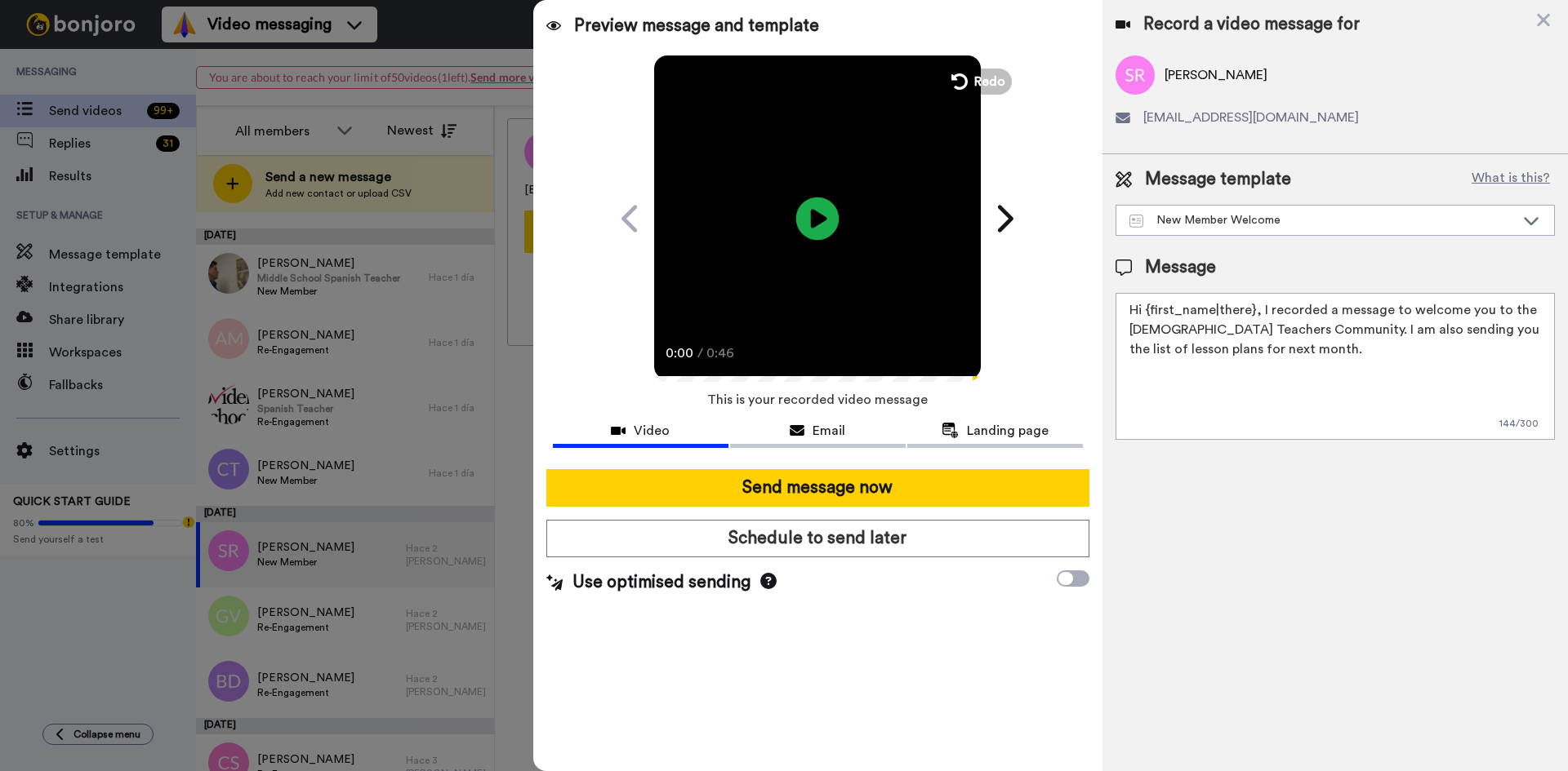
click at [831, 213] on icon at bounding box center [818, 218] width 44 height 43
click at [1005, 84] on span "Redo" at bounding box center [991, 80] width 34 height 21
click at [807, 222] on icon at bounding box center [818, 218] width 44 height 43
click at [972, 84] on button "Redo" at bounding box center [978, 81] width 74 height 28
click at [814, 226] on icon "Play/Pause" at bounding box center [818, 218] width 44 height 78
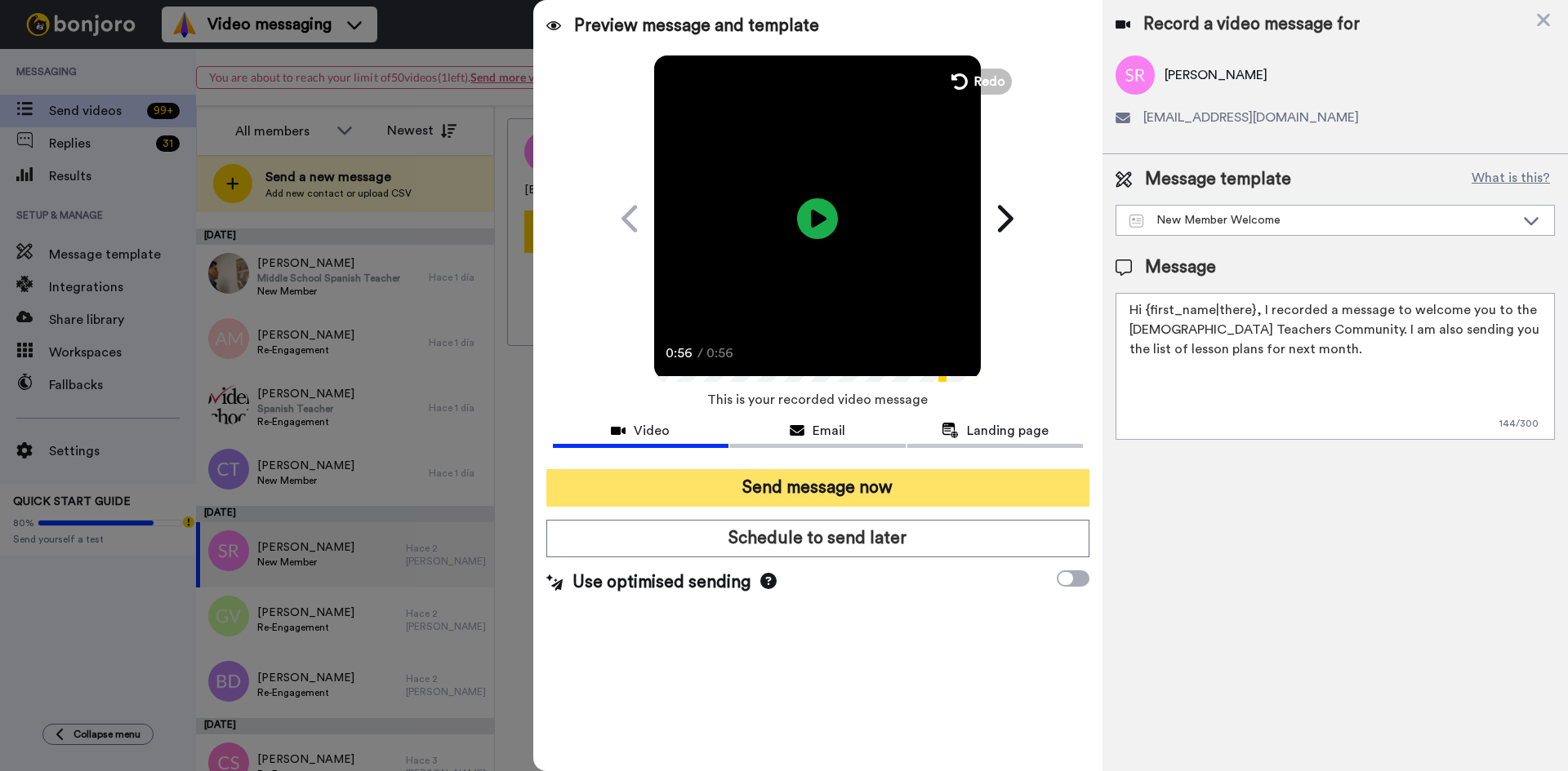
click at [848, 485] on button "Send message now" at bounding box center [817, 488] width 543 height 38
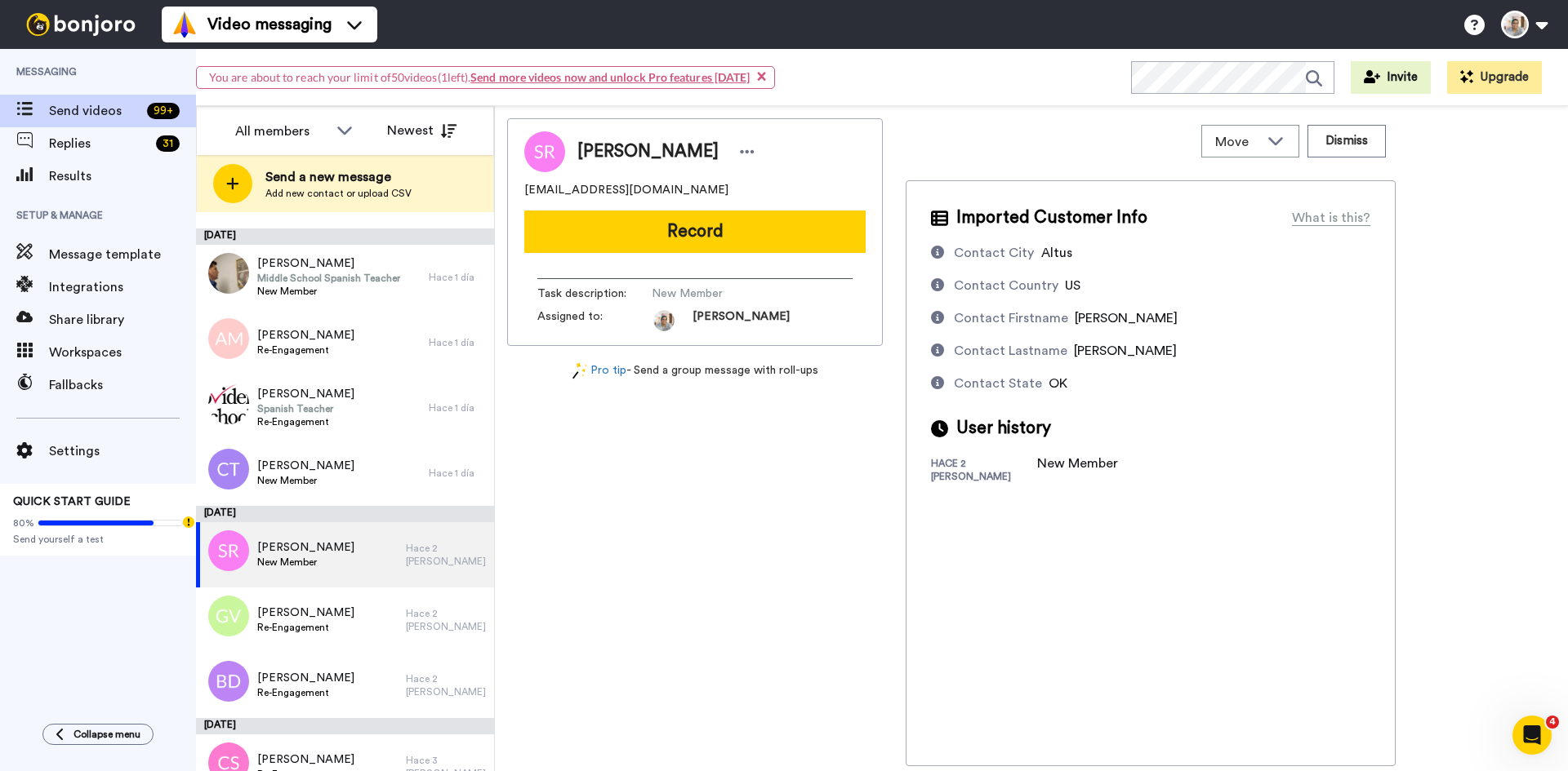
scroll to position [0, 0]
click at [97, 113] on span "Send videos" at bounding box center [95, 110] width 91 height 19
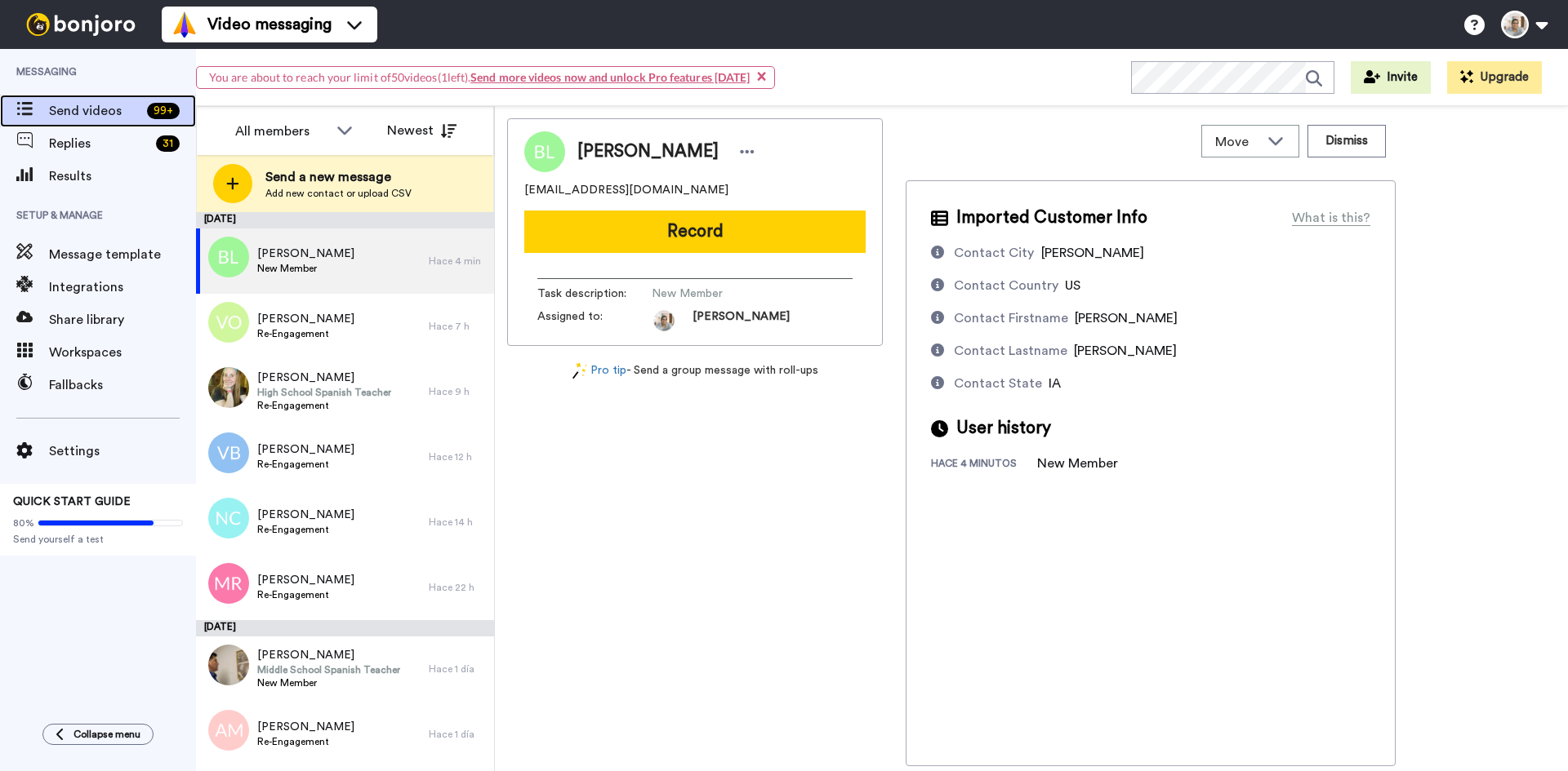
click at [85, 110] on span "Send videos" at bounding box center [95, 110] width 91 height 19
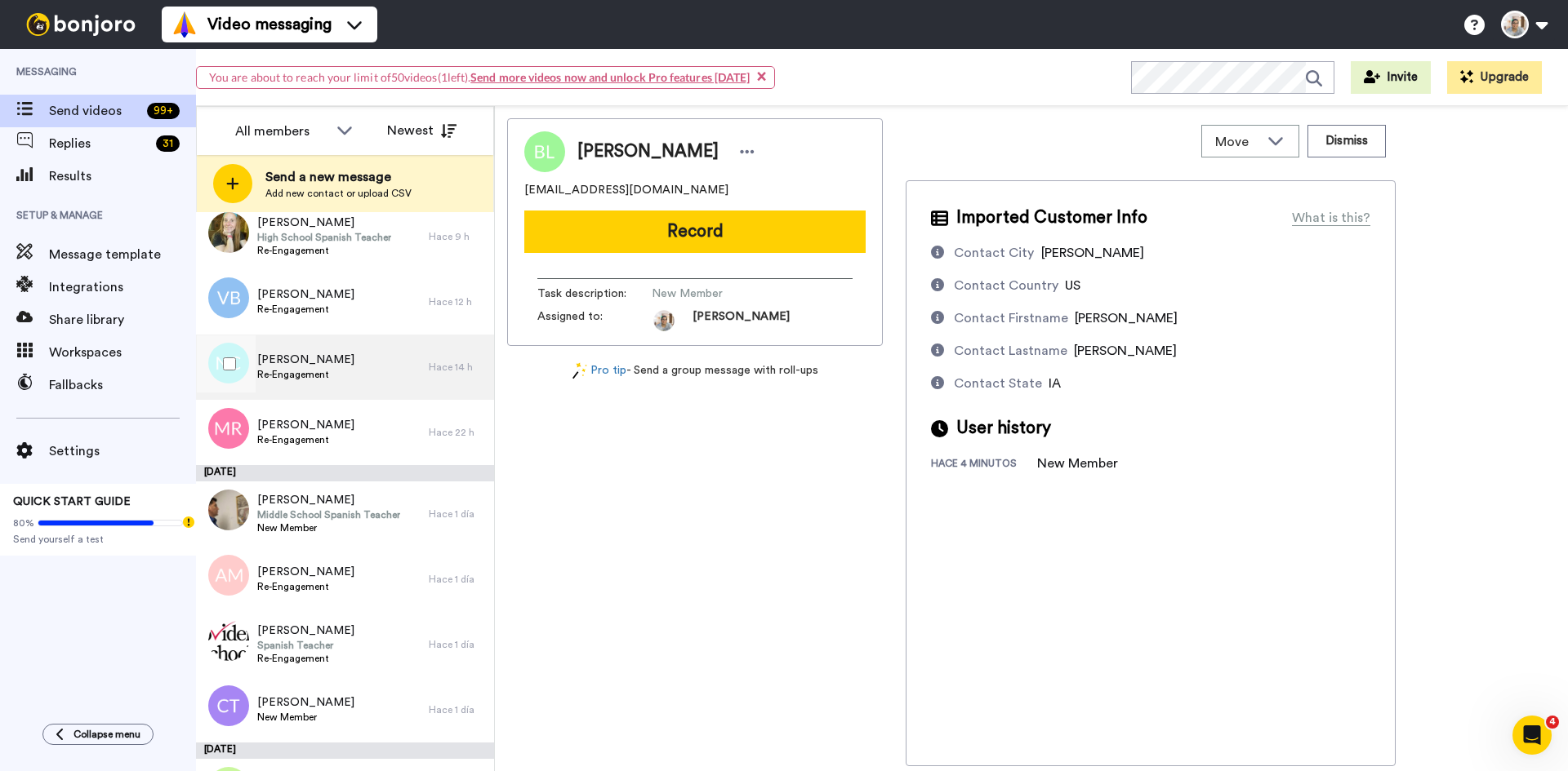
scroll to position [326, 0]
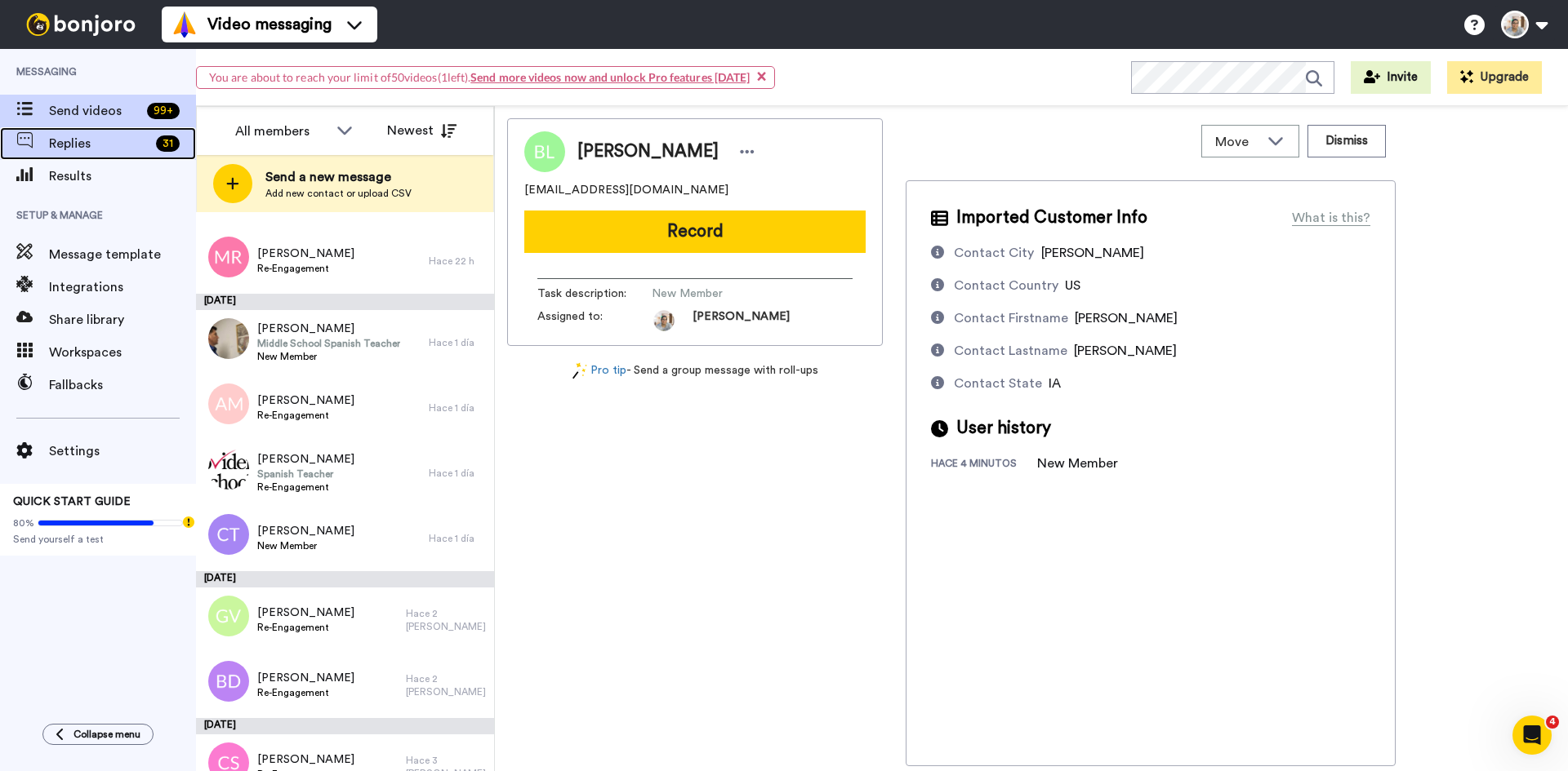
click at [89, 146] on span "Replies" at bounding box center [100, 143] width 100 height 19
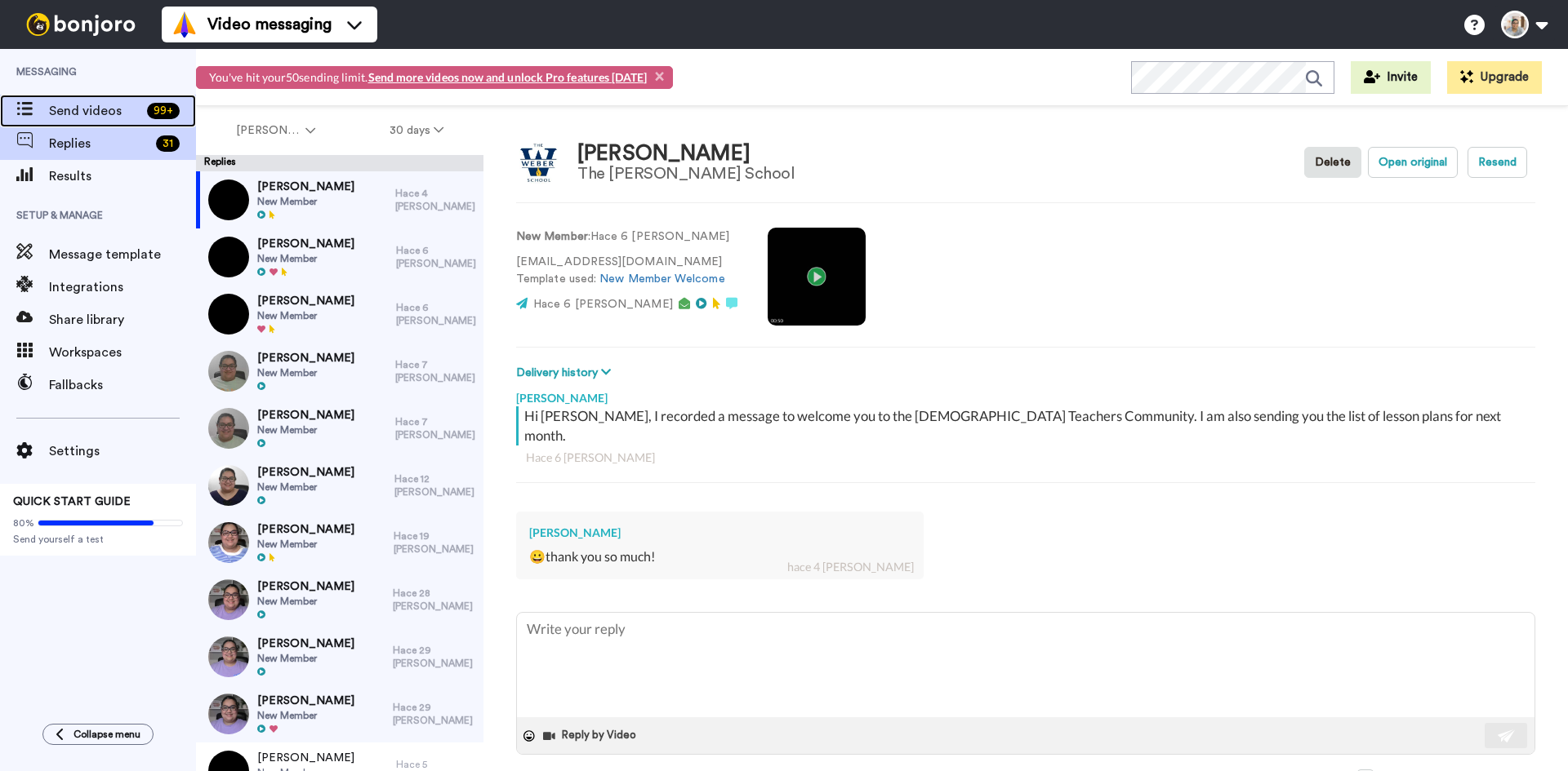
click at [90, 111] on span "Send videos" at bounding box center [95, 110] width 91 height 19
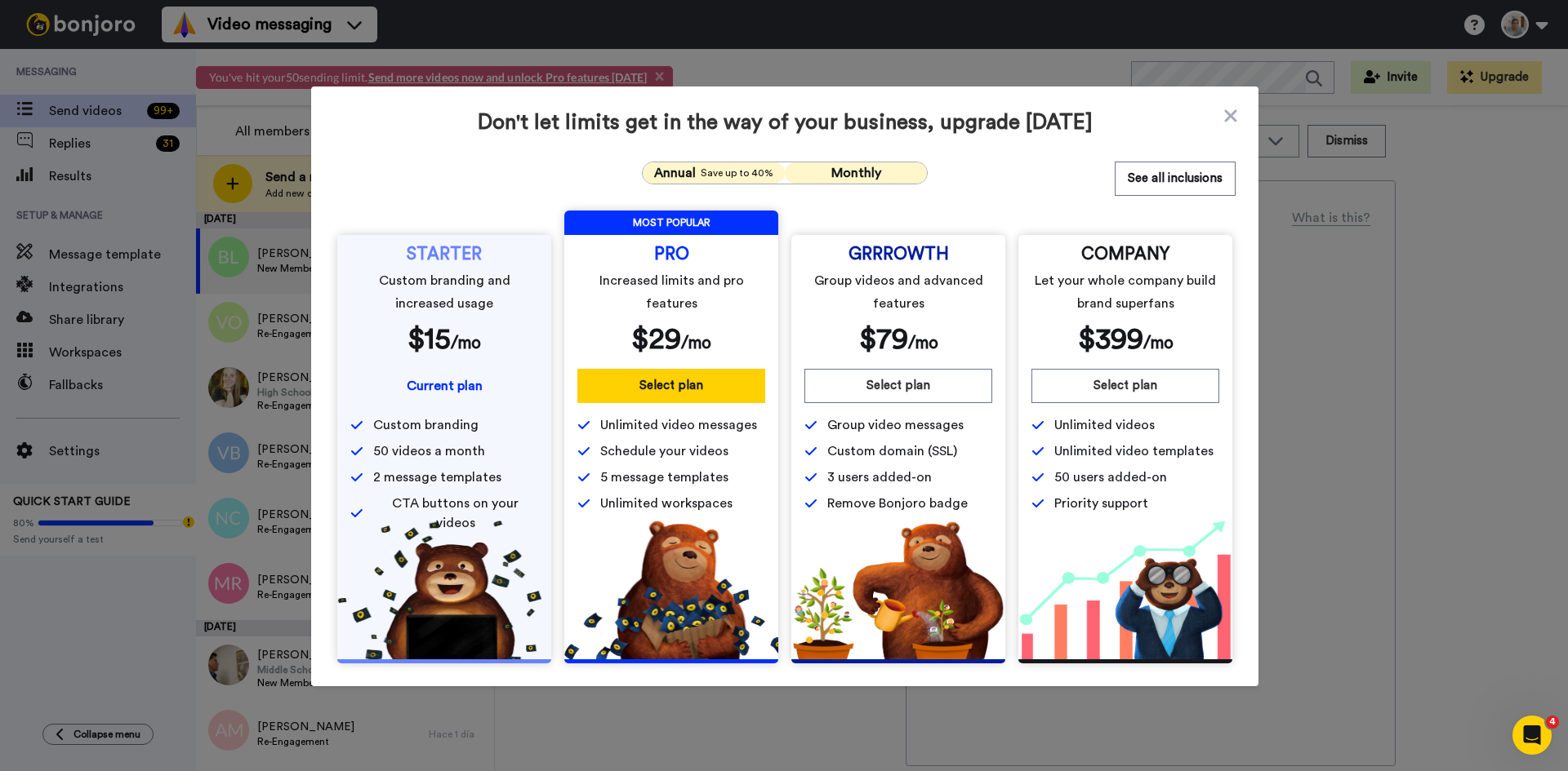
click at [833, 179] on span "Monthly" at bounding box center [857, 173] width 50 height 13
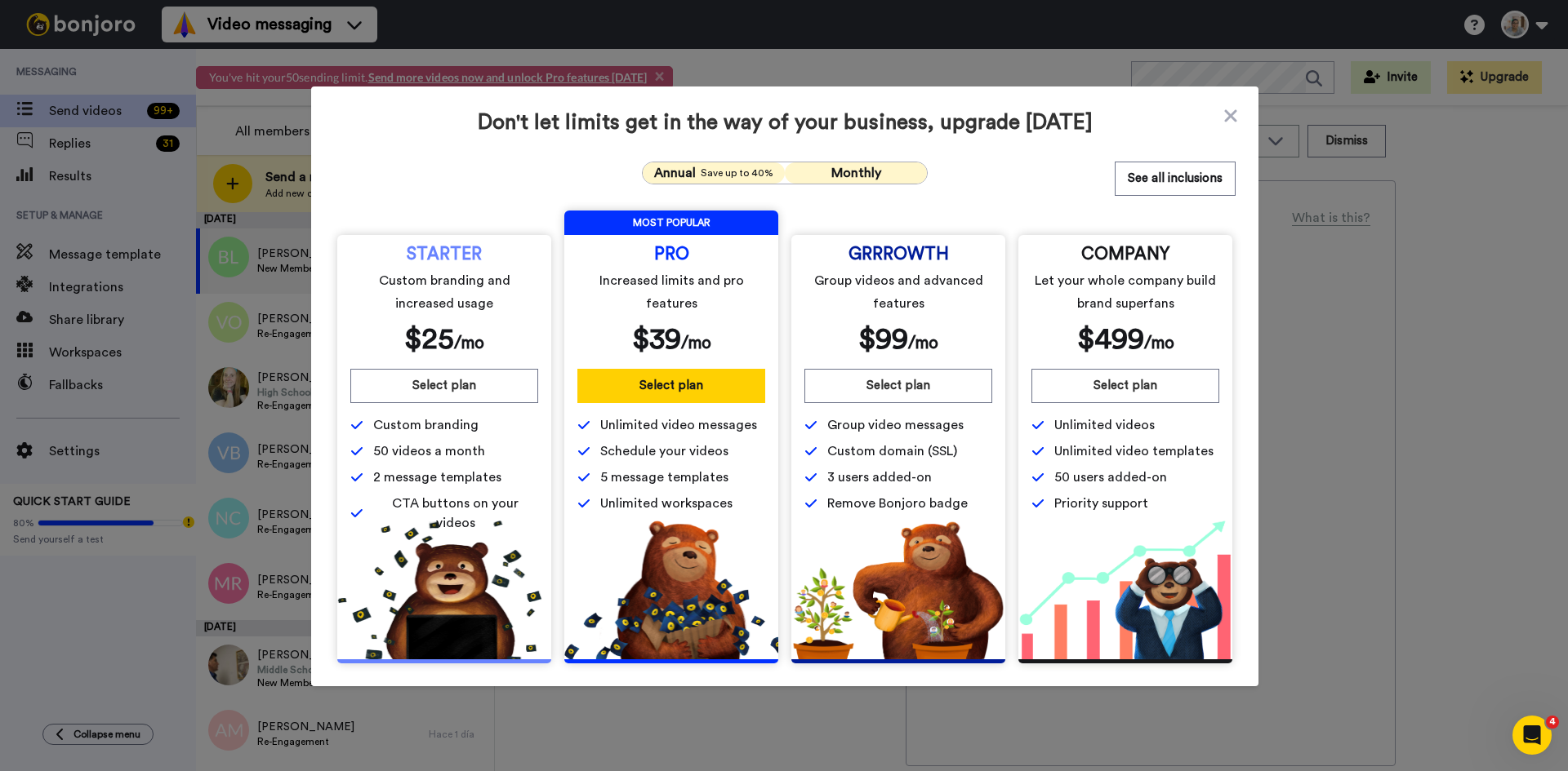
click at [691, 179] on span "Annual" at bounding box center [675, 172] width 42 height 19
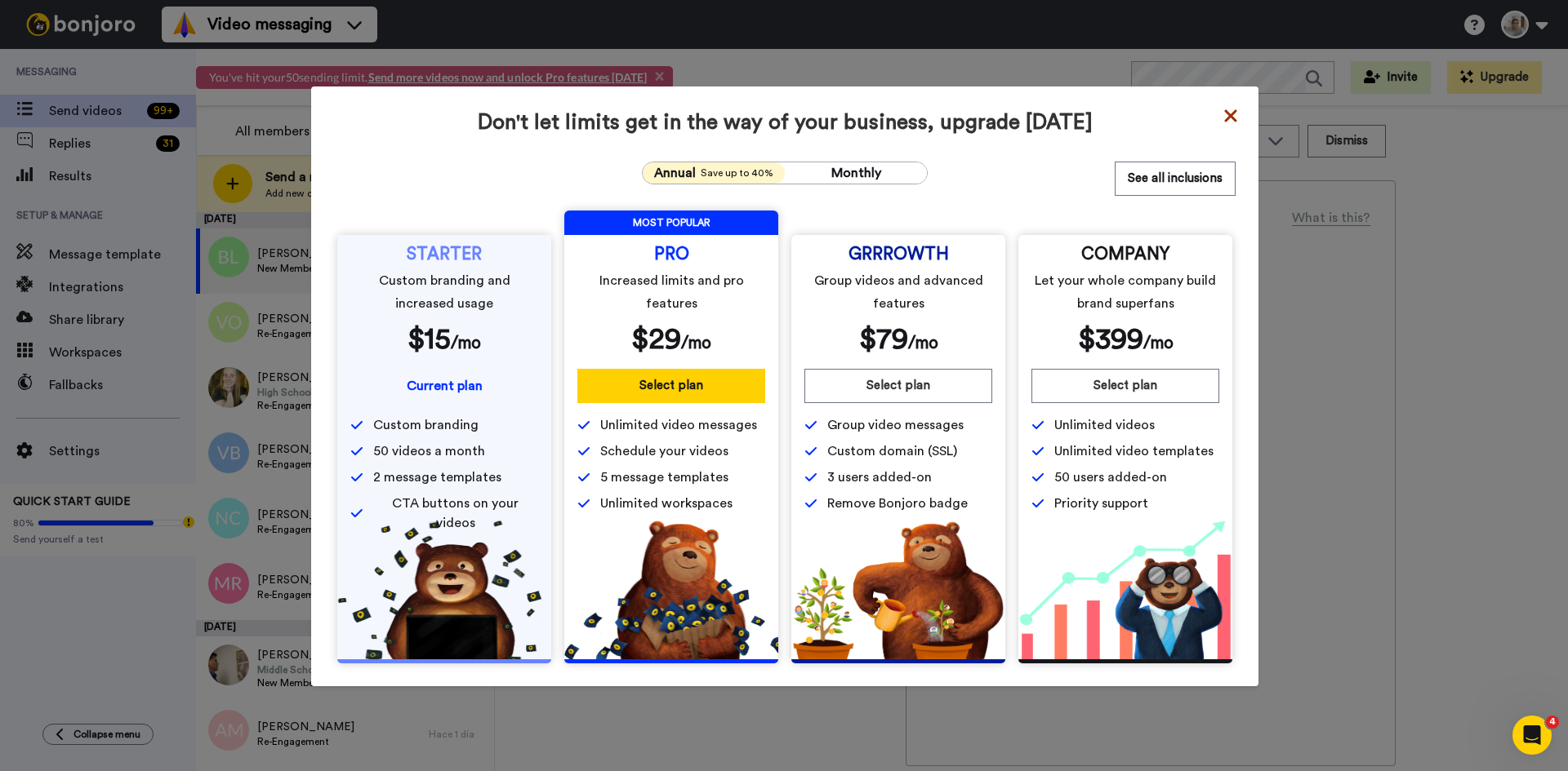
click at [1227, 120] on icon at bounding box center [1230, 115] width 13 height 13
